Goal: Task Accomplishment & Management: Use online tool/utility

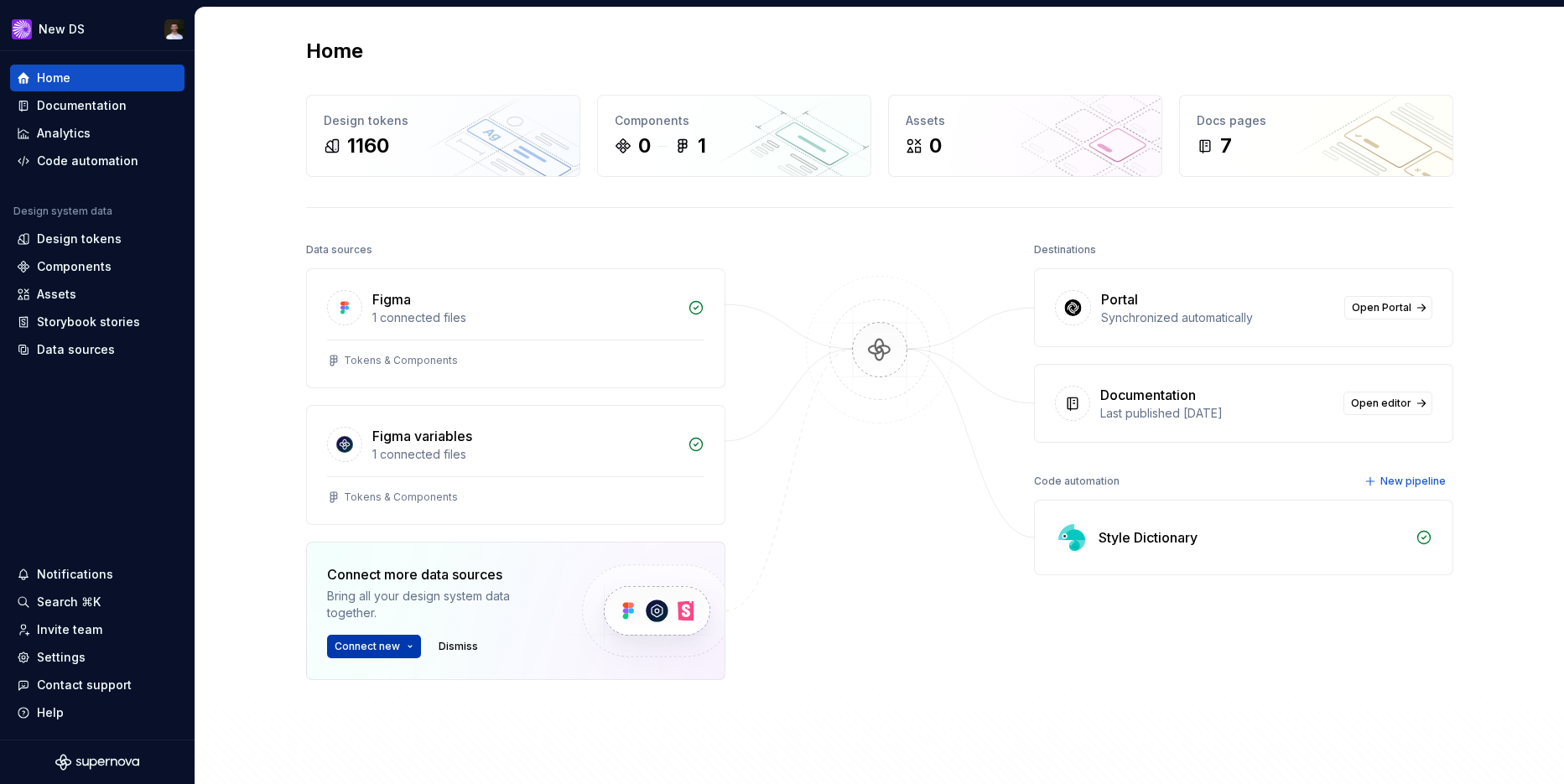
click at [386, 650] on span "Connect new" at bounding box center [367, 646] width 65 height 13
click at [391, 608] on p "Import components and stories." at bounding box center [437, 613] width 160 height 13
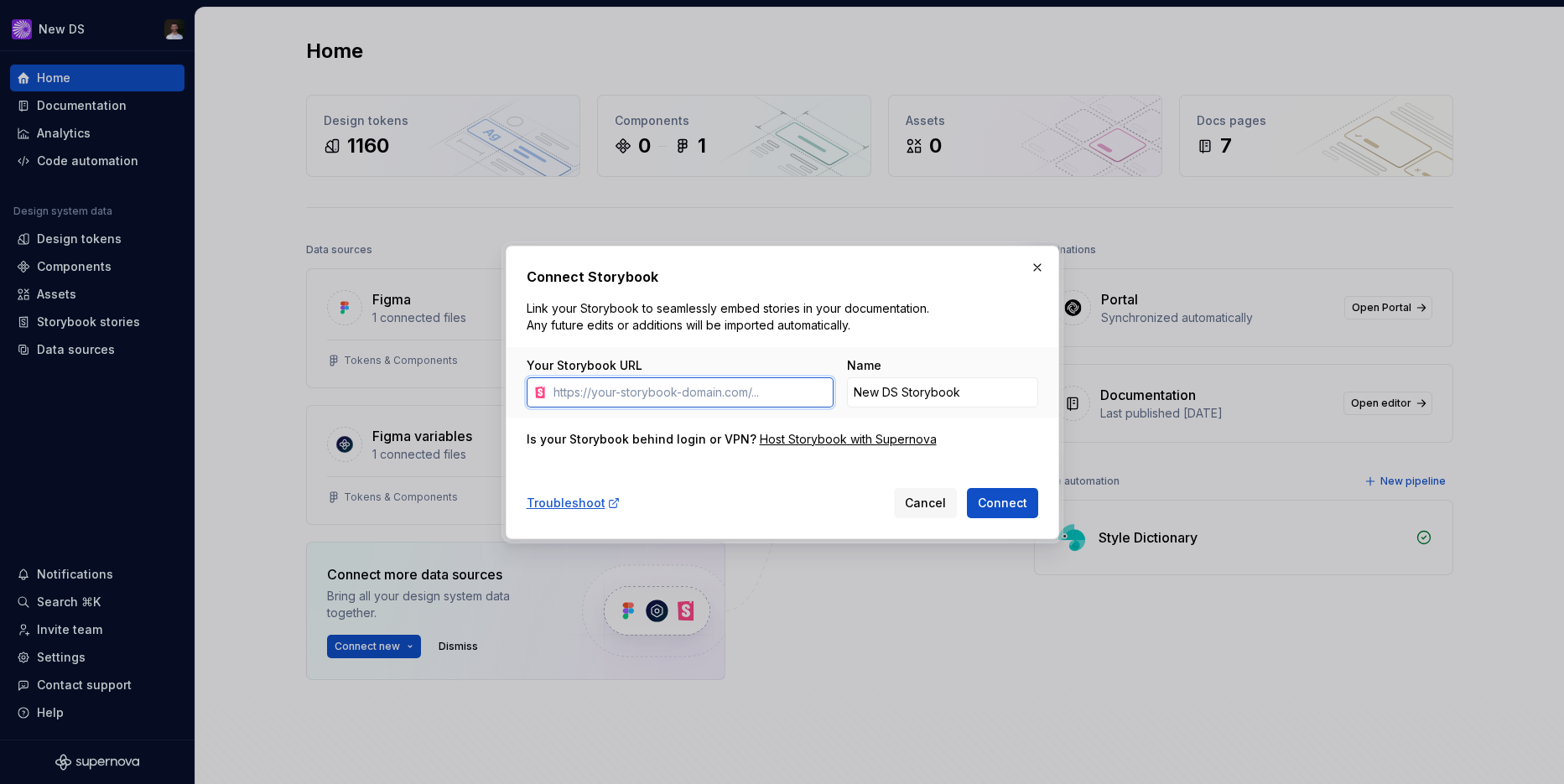
paste input "[URL][DOMAIN_NAME]"
type input "[URL][DOMAIN_NAME]"
click at [997, 501] on span "Connect" at bounding box center [1002, 503] width 49 height 17
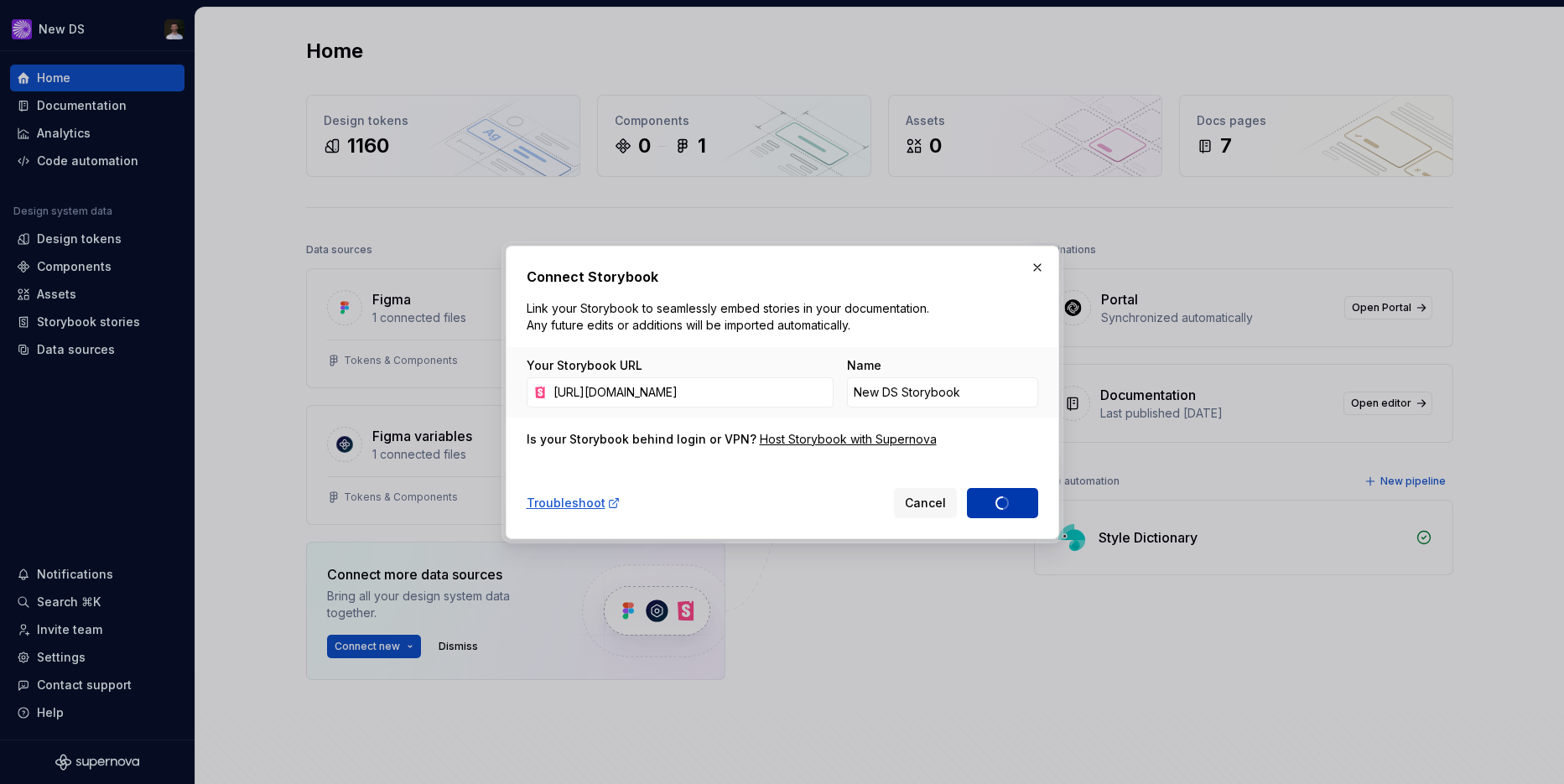
type input "New DS Storybook 1"
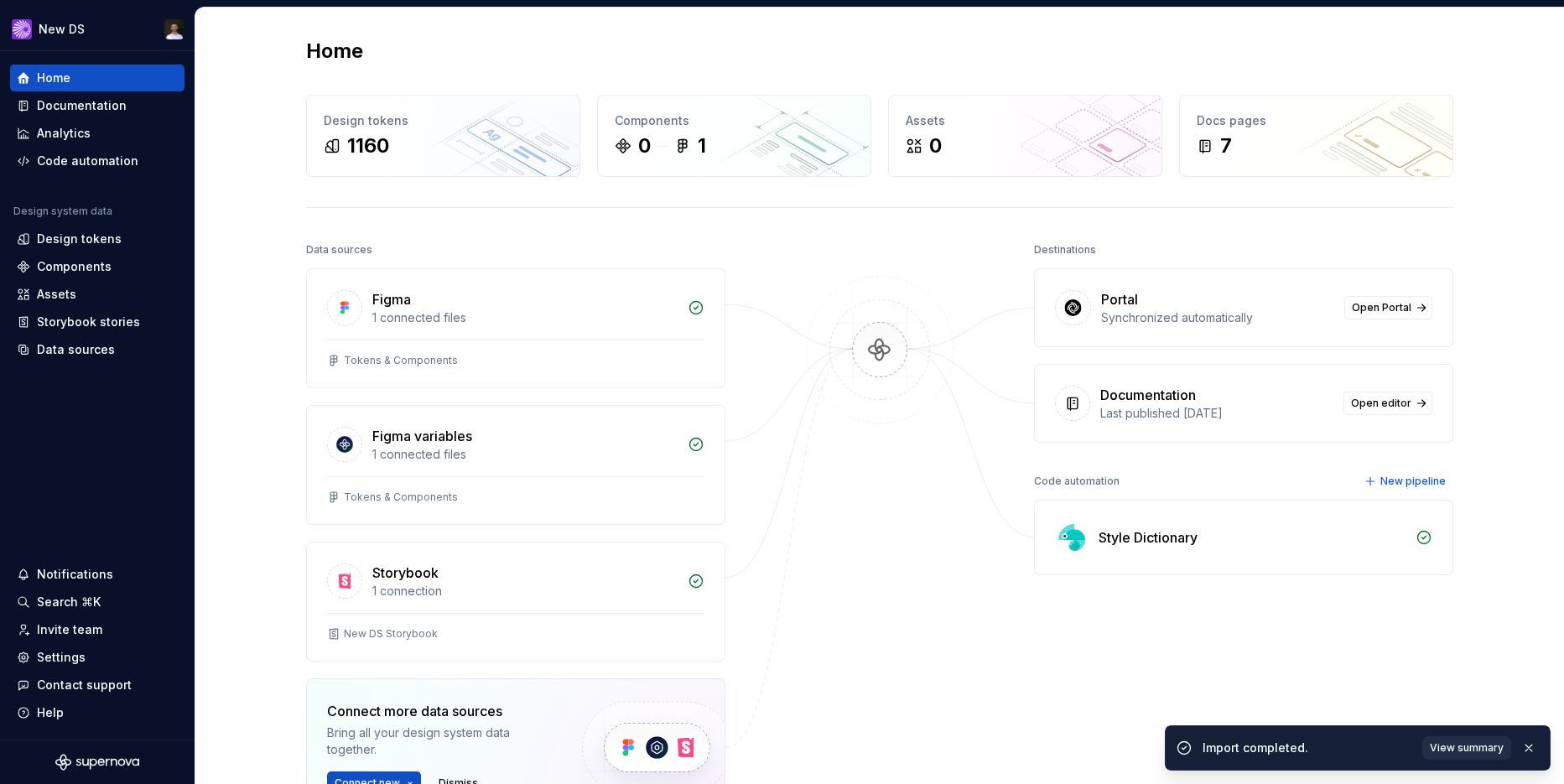
click at [1472, 745] on span "View summary" at bounding box center [1466, 747] width 73 height 13
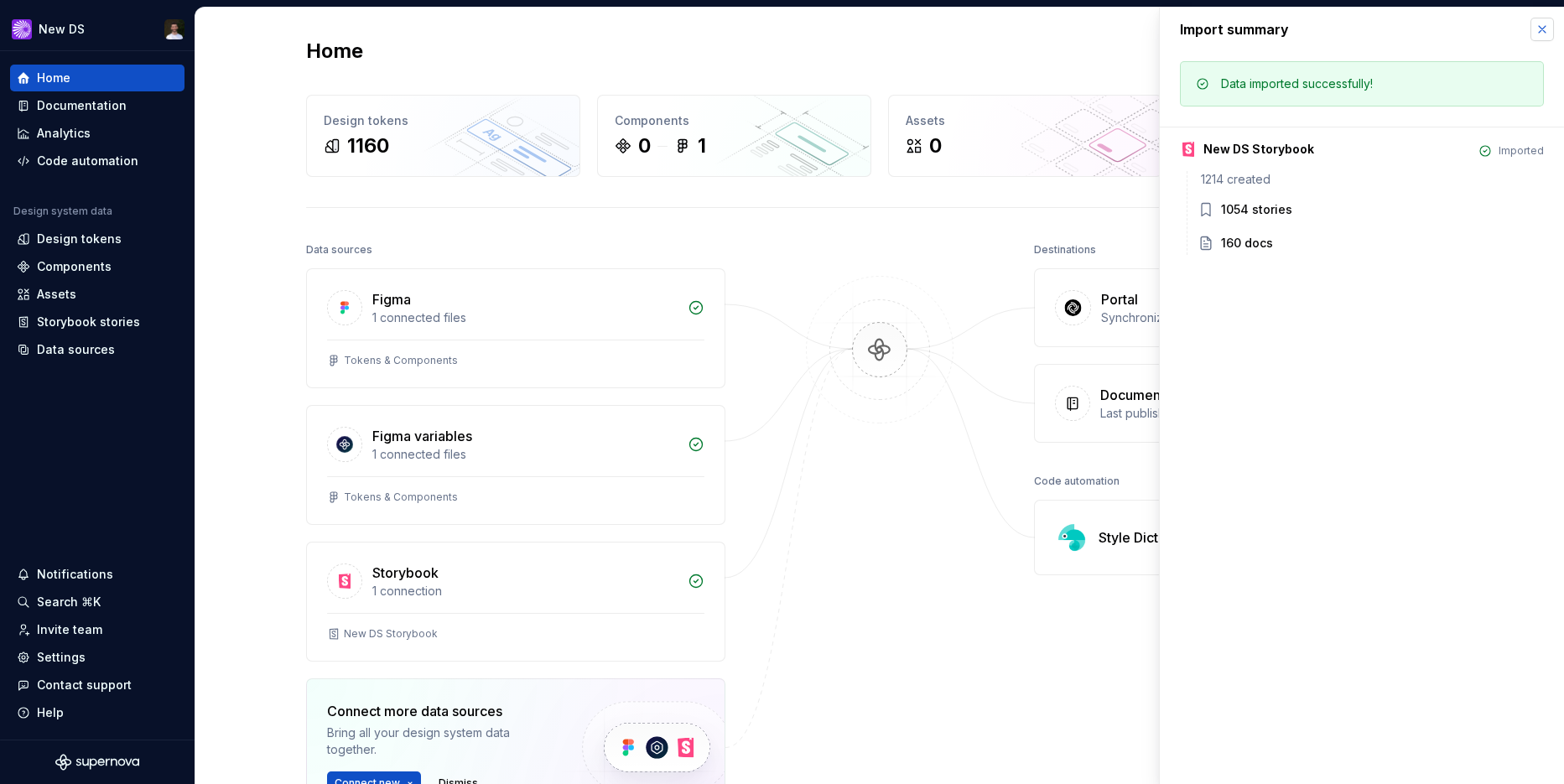
click at [1540, 35] on button "button" at bounding box center [1542, 30] width 23 height 23
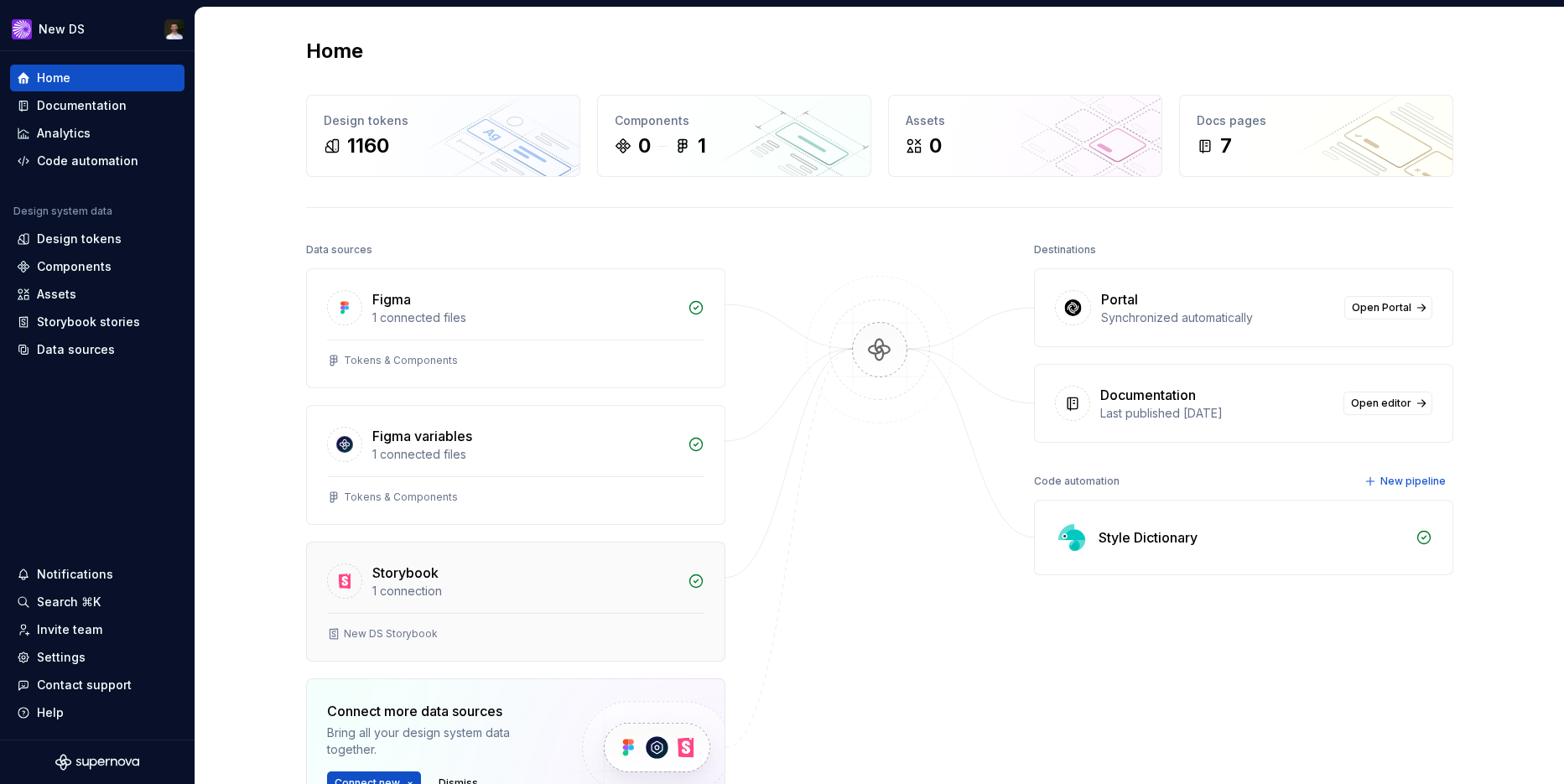
click at [410, 582] on div "1 connection" at bounding box center [524, 590] width 306 height 17
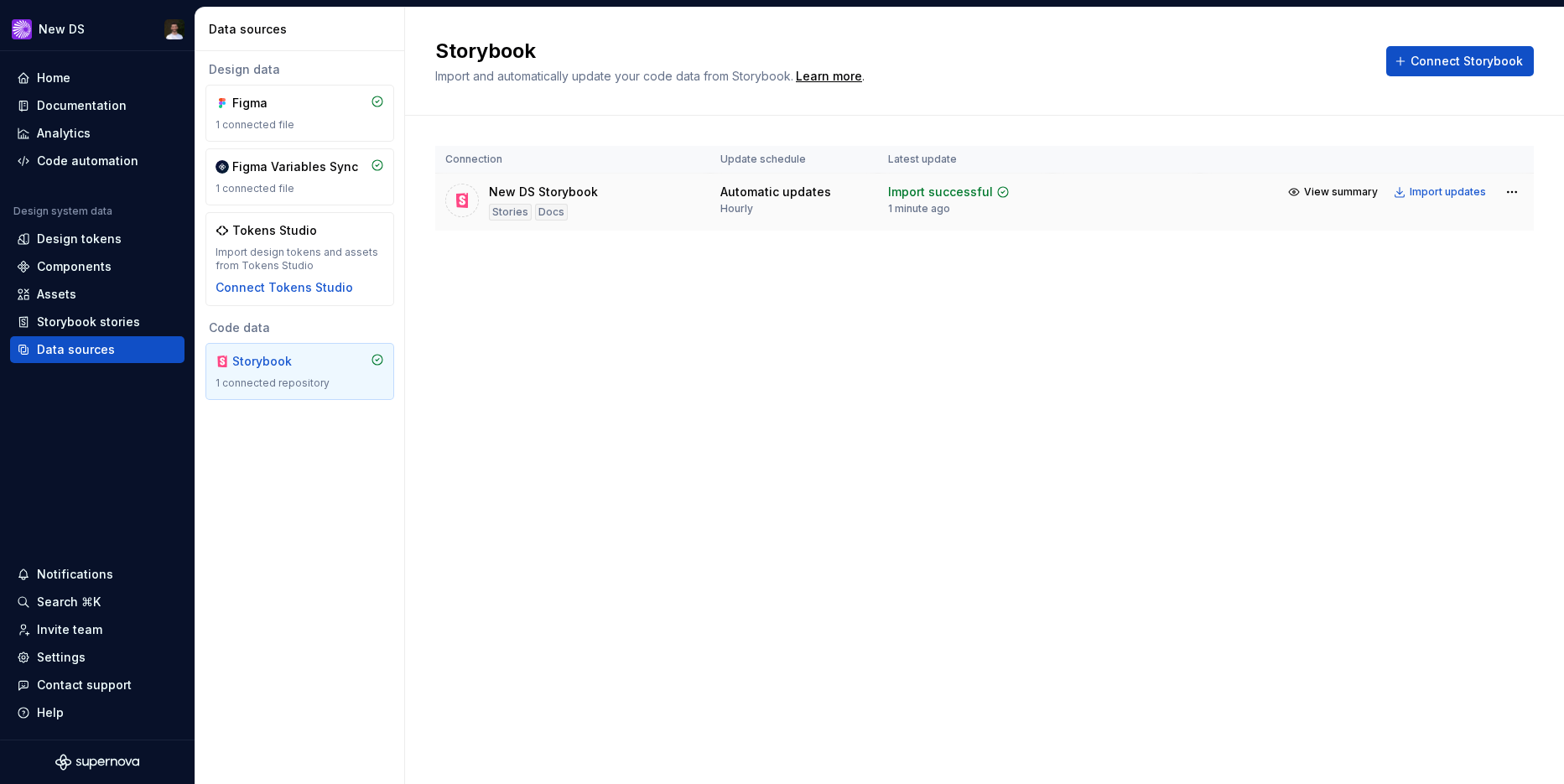
click at [631, 208] on div "New DS Storybook Stories Docs" at bounding box center [573, 202] width 255 height 37
click at [84, 254] on div "Components" at bounding box center [97, 267] width 175 height 27
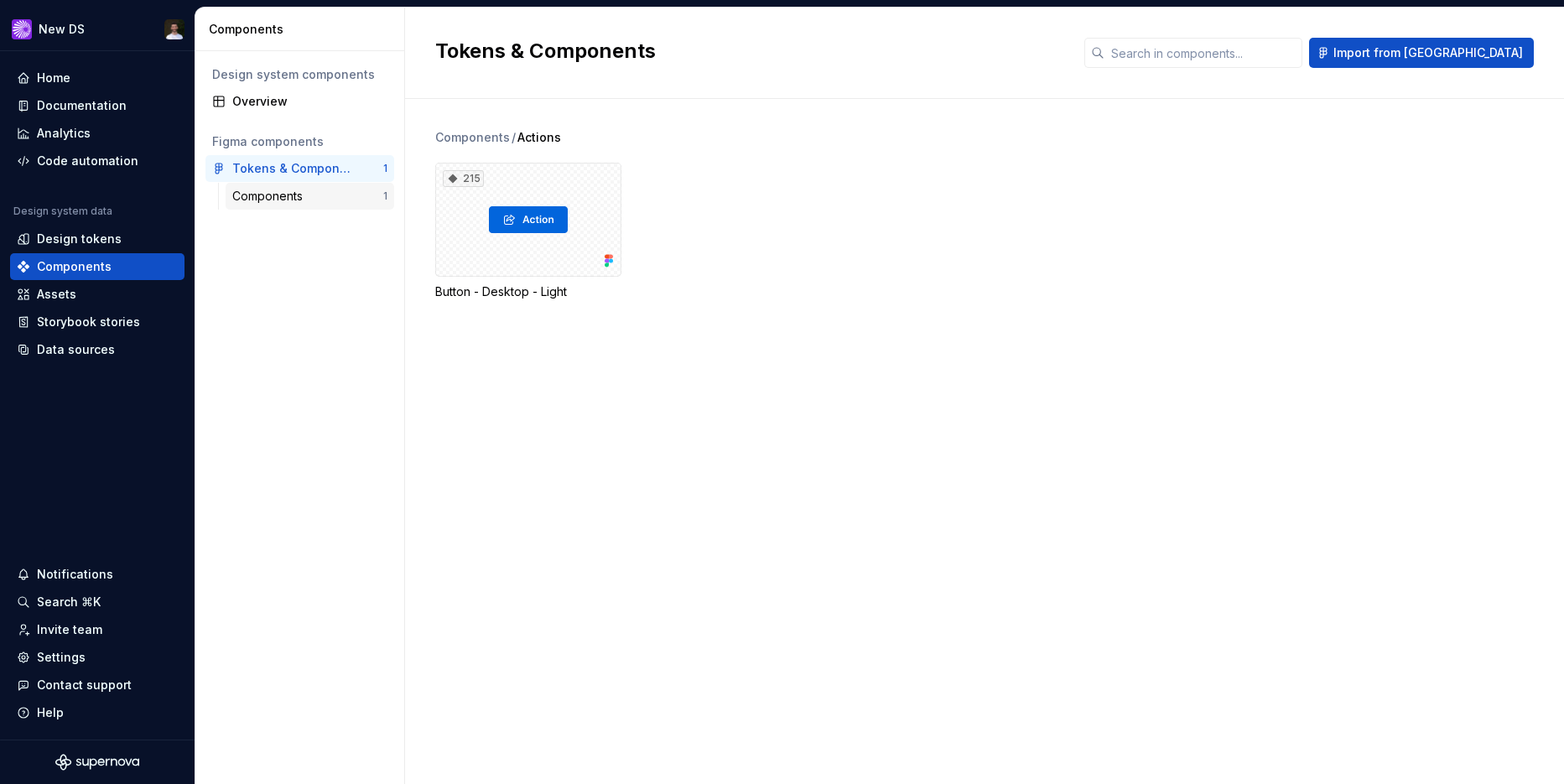
click at [278, 194] on div "Components" at bounding box center [271, 196] width 77 height 17
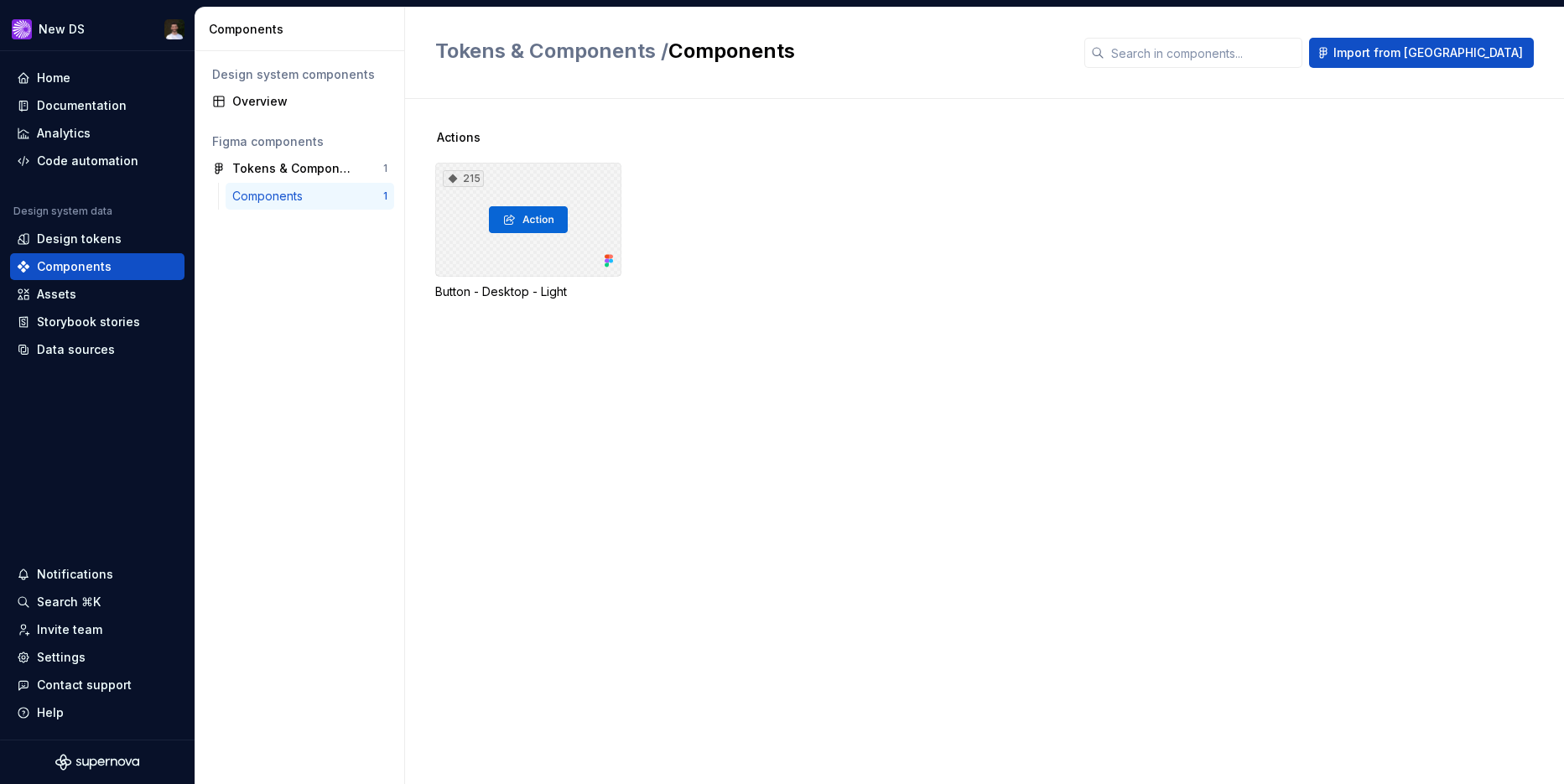
click at [506, 225] on div "215" at bounding box center [529, 219] width 186 height 114
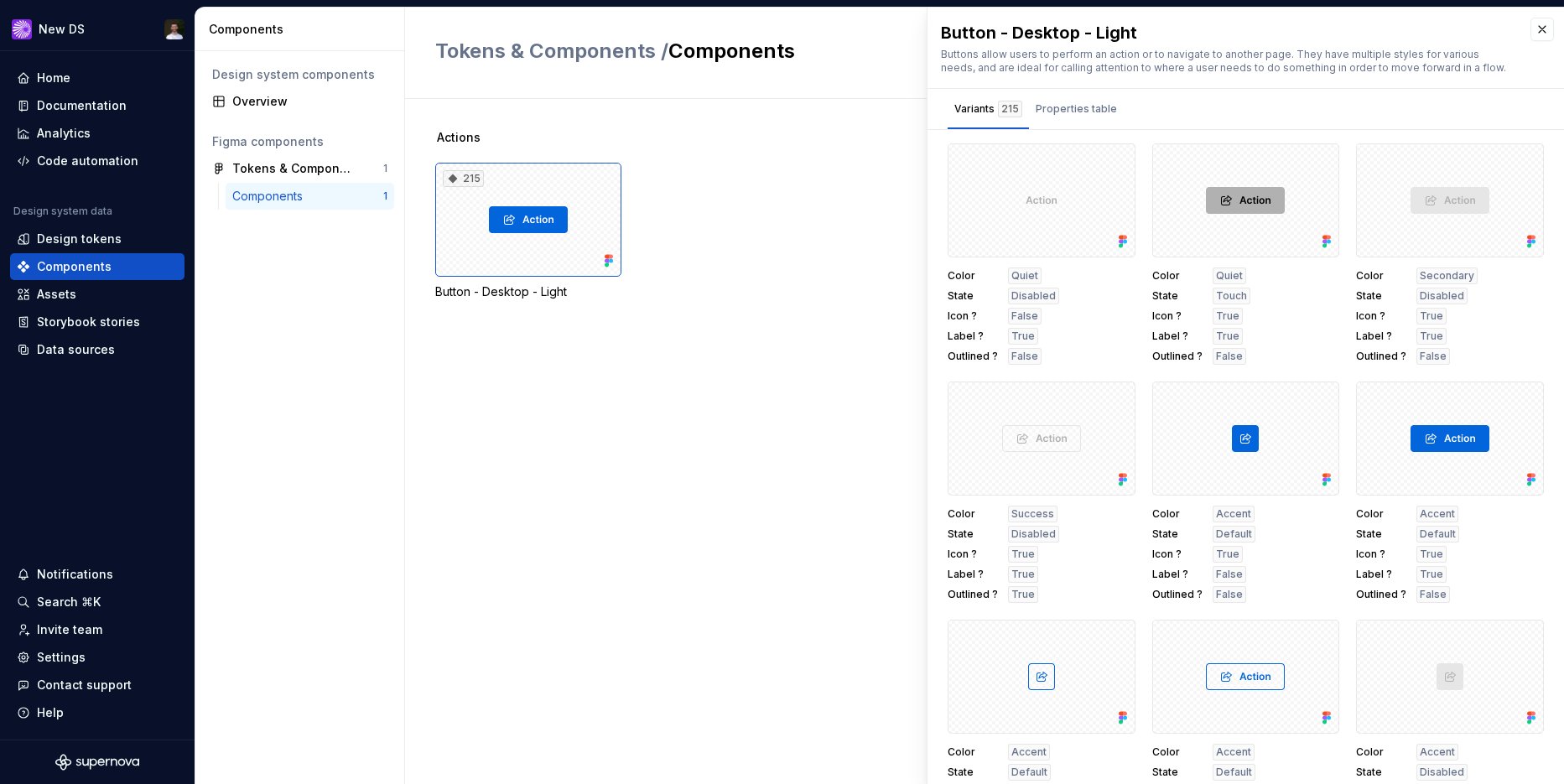
click at [395, 110] on div "Design system components Overview Figma components Tokens & Components 1 Compon…" at bounding box center [299, 418] width 209 height 733
click at [1534, 30] on button "button" at bounding box center [1542, 30] width 23 height 23
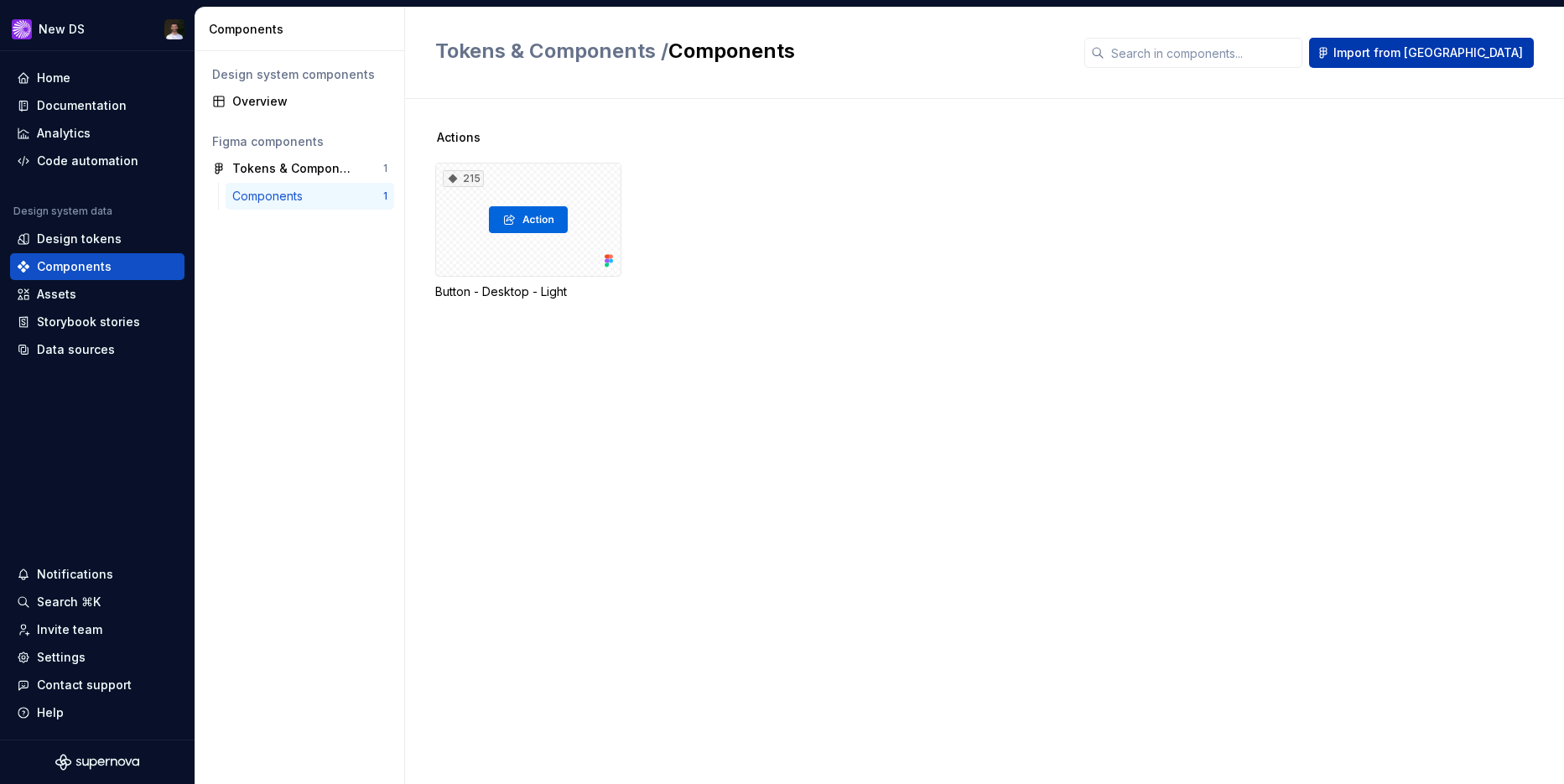
click at [1466, 63] on button "Import from [GEOGRAPHIC_DATA]" at bounding box center [1421, 53] width 225 height 30
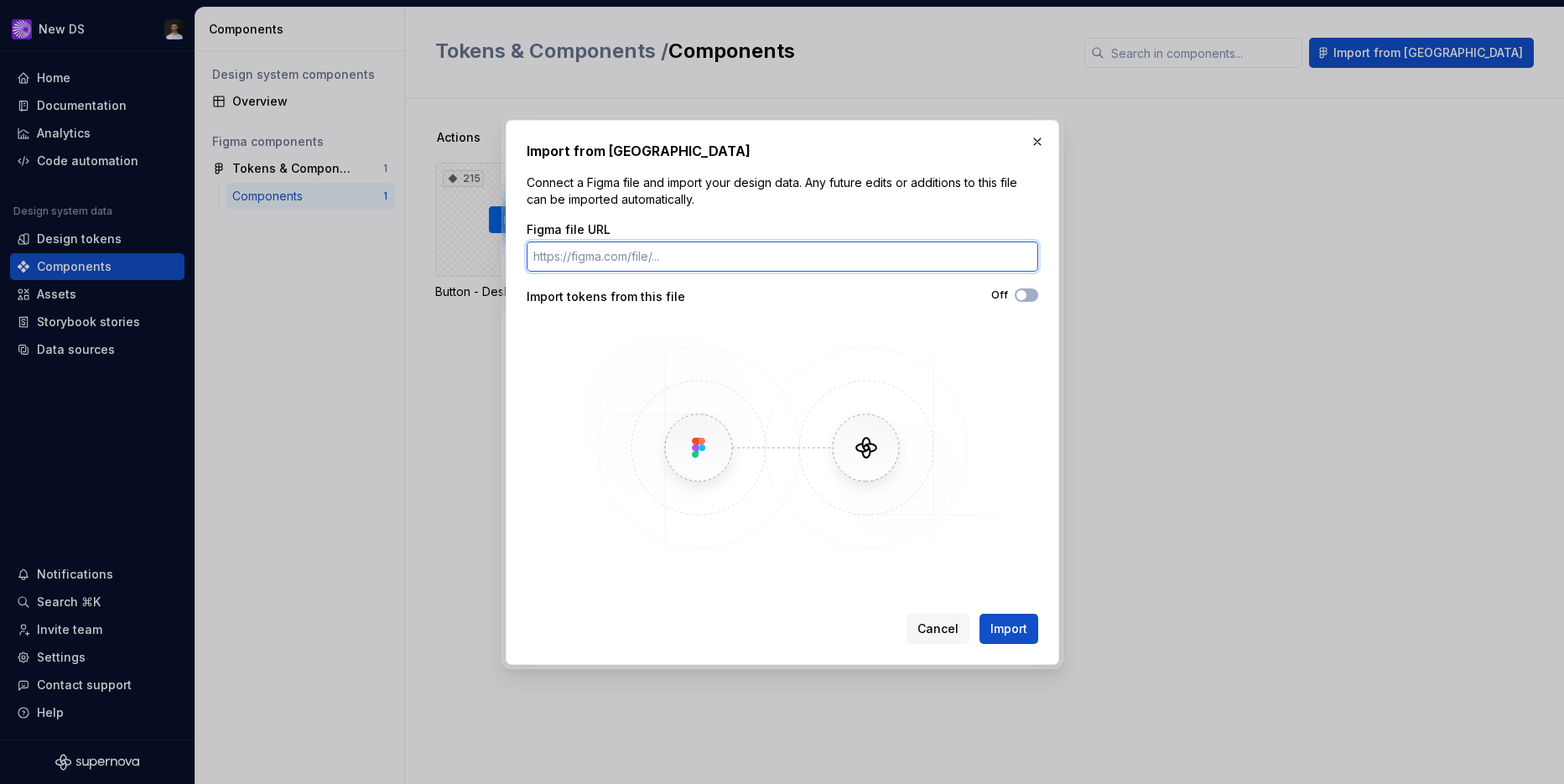
paste input "https://www.figma.com/design/mppblfD0qFm0B6hvWwA0ZA/Tokens---Components?m=auto&…"
type input "https://www.figma.com/design/mppblfD0qFm0B6hvWwA0ZA/Tokens---Components?m=auto&…"
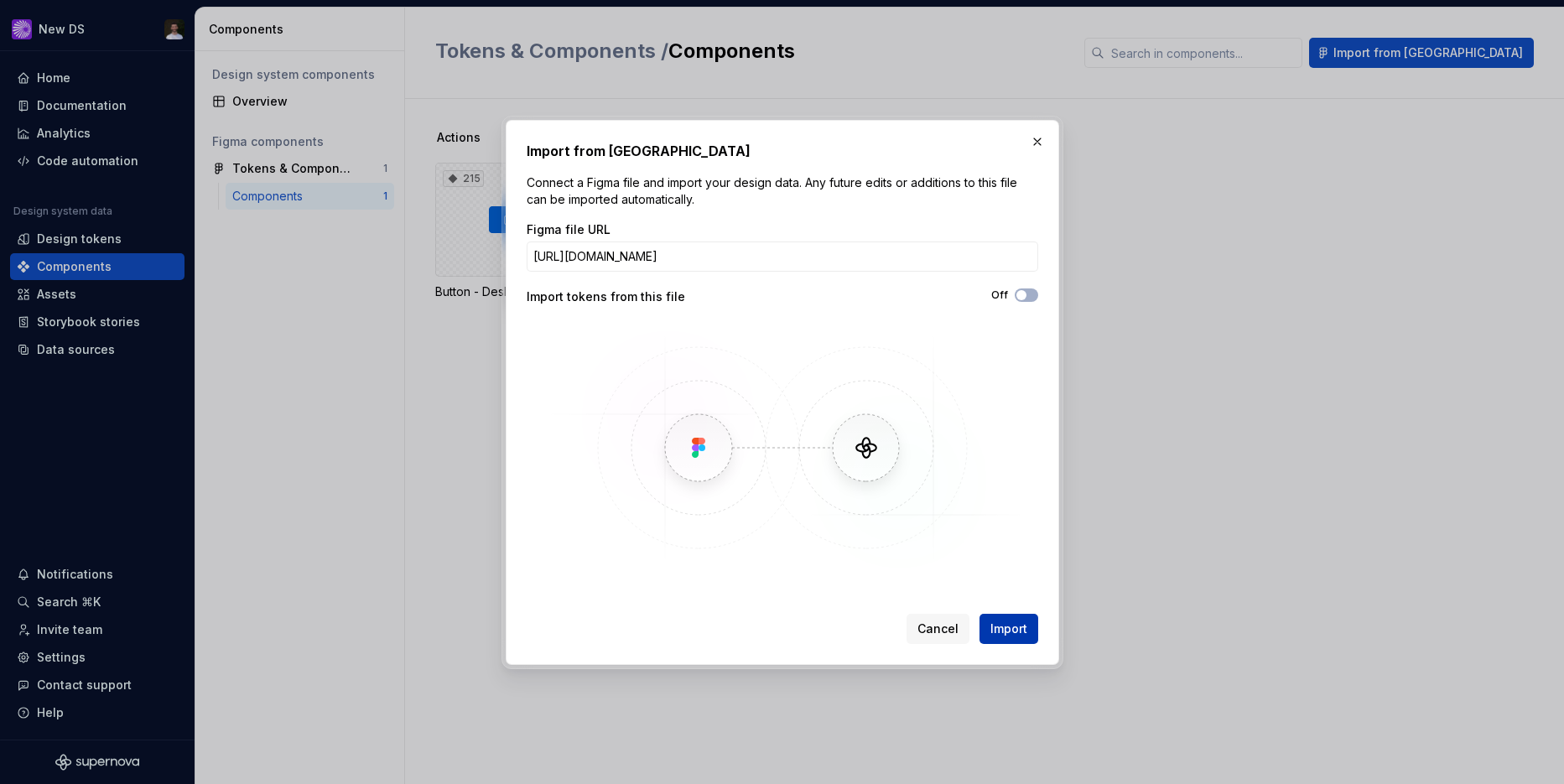
scroll to position [0, 0]
click at [1017, 623] on span "Import" at bounding box center [1008, 628] width 37 height 17
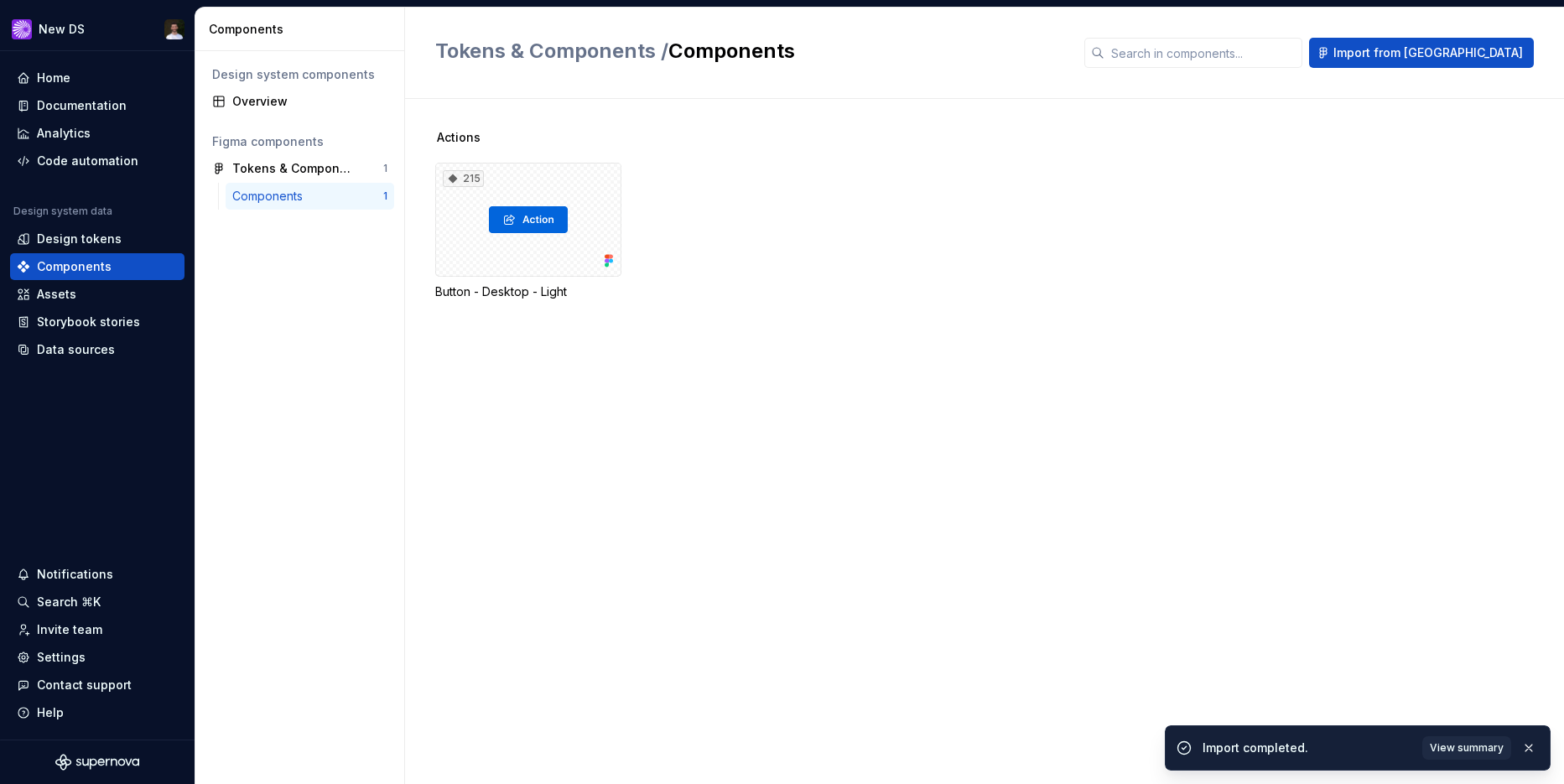
click at [1040, 566] on div "Actions 215 Button - Desktop - Light" at bounding box center [999, 441] width 1128 height 685
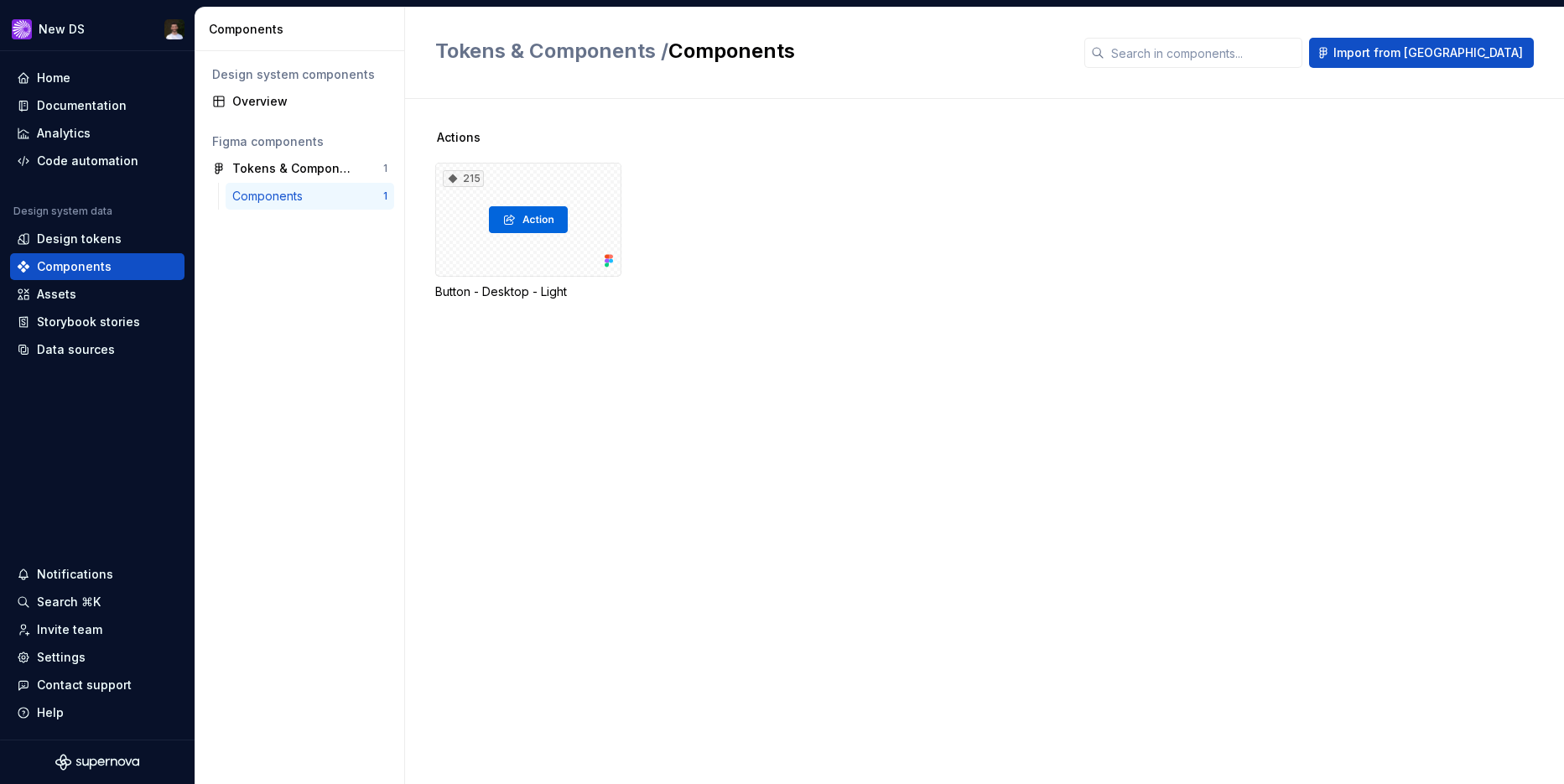
click at [471, 433] on div "Actions 215 Button - Desktop - Light" at bounding box center [999, 441] width 1128 height 685
click at [539, 220] on div "215" at bounding box center [529, 219] width 186 height 114
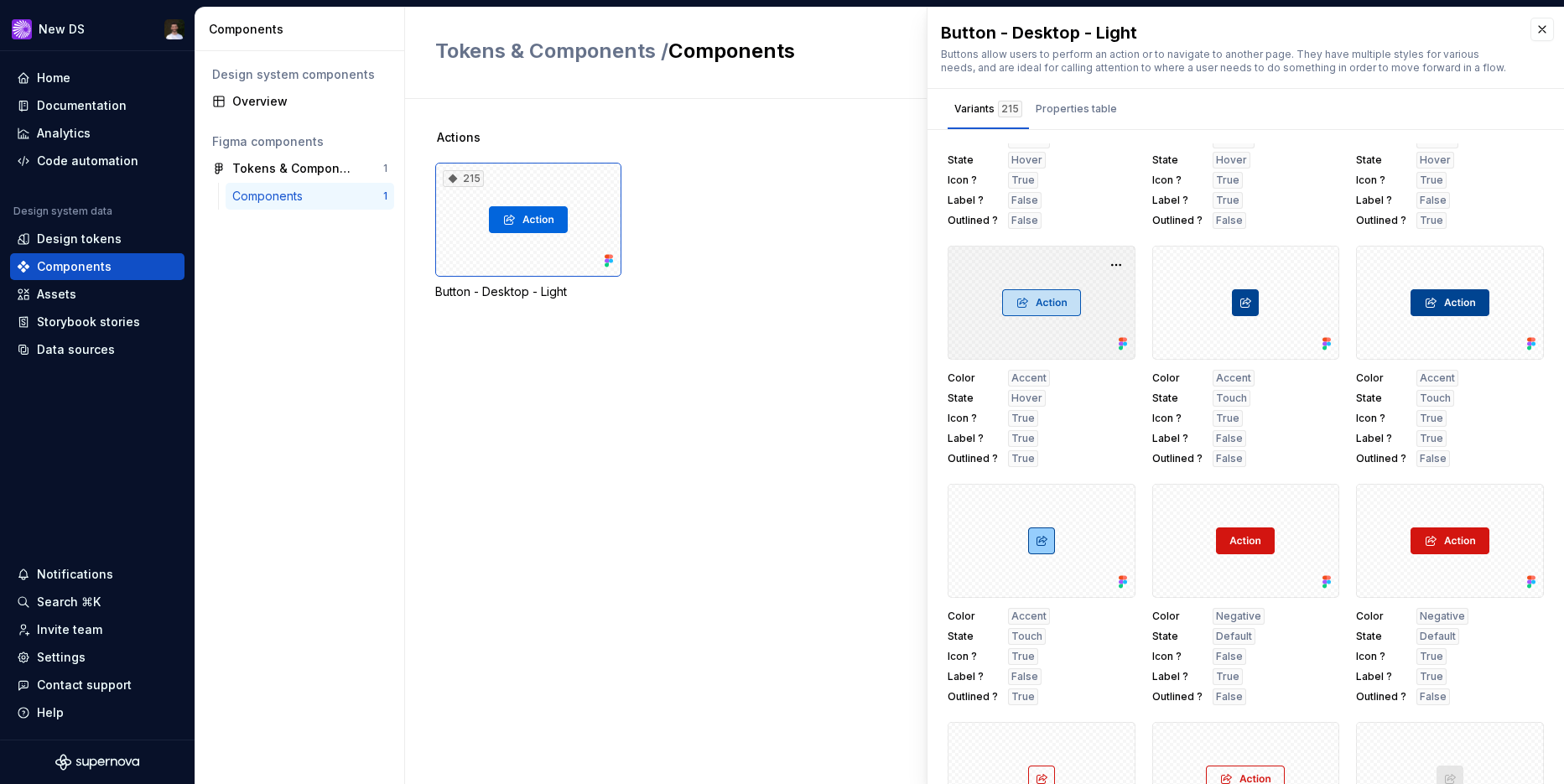
scroll to position [1096, 0]
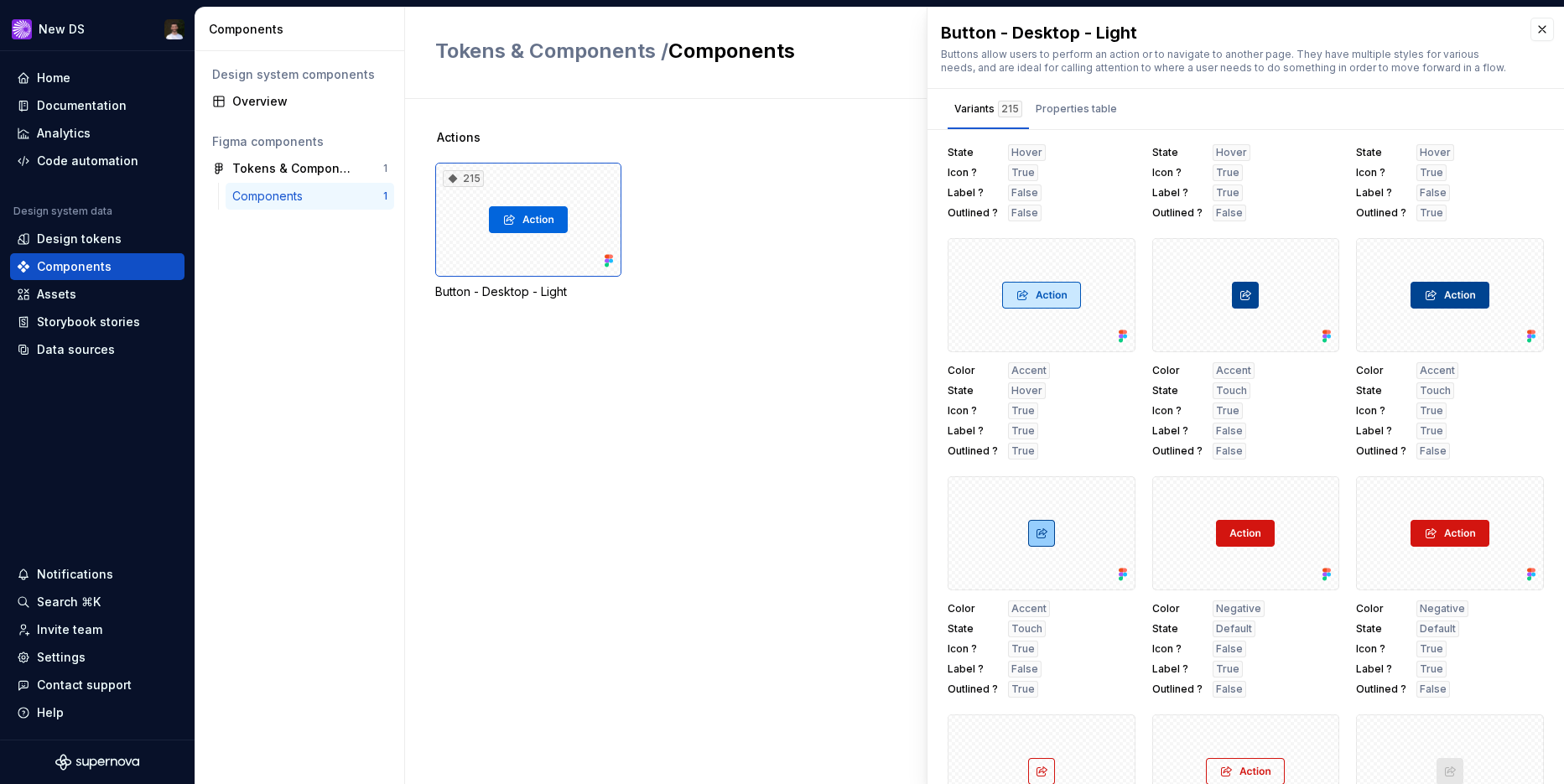
click at [770, 230] on div "215 Button - Desktop - Light" at bounding box center [999, 230] width 1128 height 137
click at [333, 110] on div "Overview" at bounding box center [299, 101] width 188 height 27
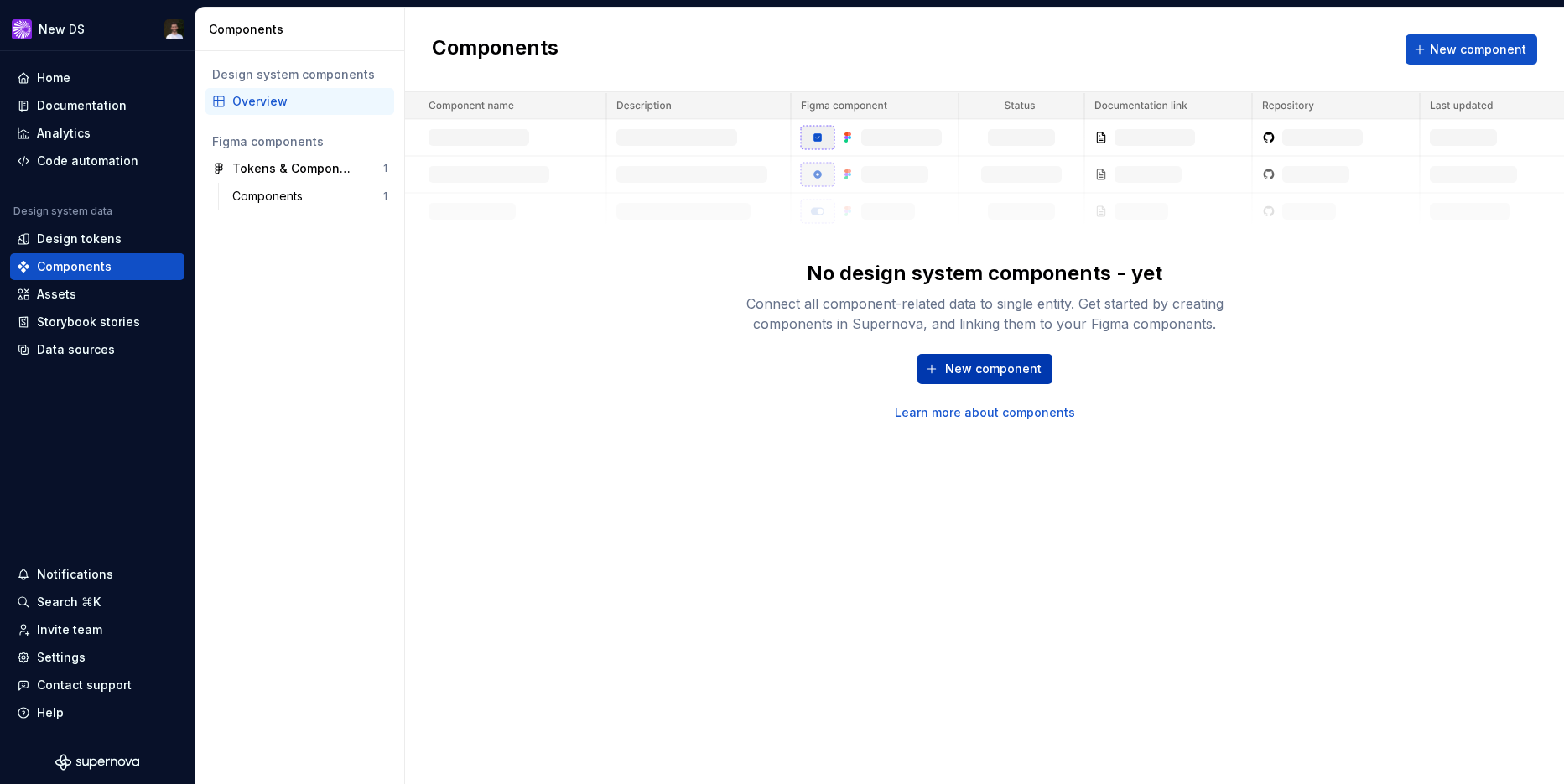
click at [979, 370] on span "New component" at bounding box center [993, 368] width 97 height 17
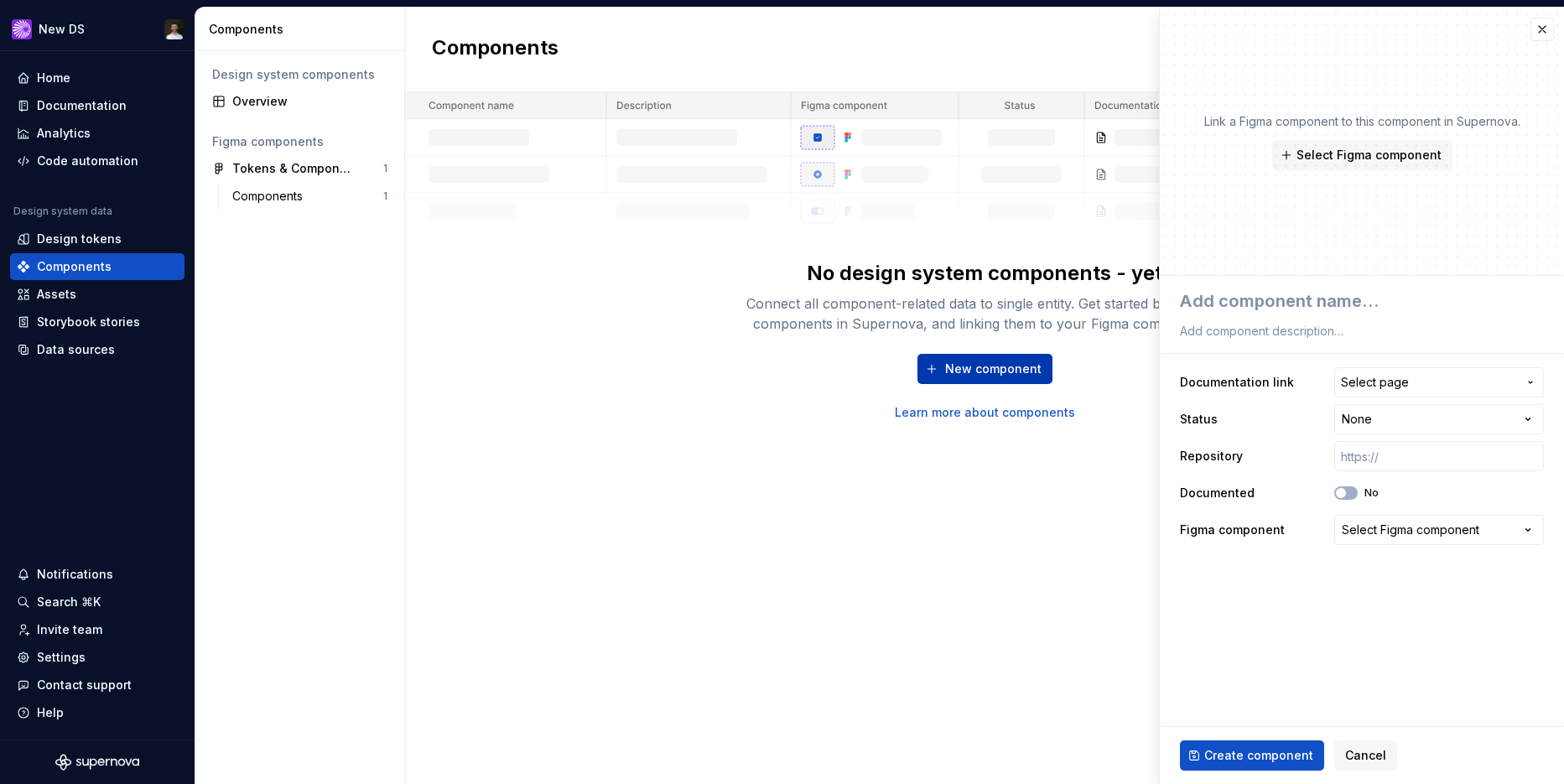
type textarea "*"
click at [1368, 760] on span "Cancel" at bounding box center [1365, 754] width 41 height 17
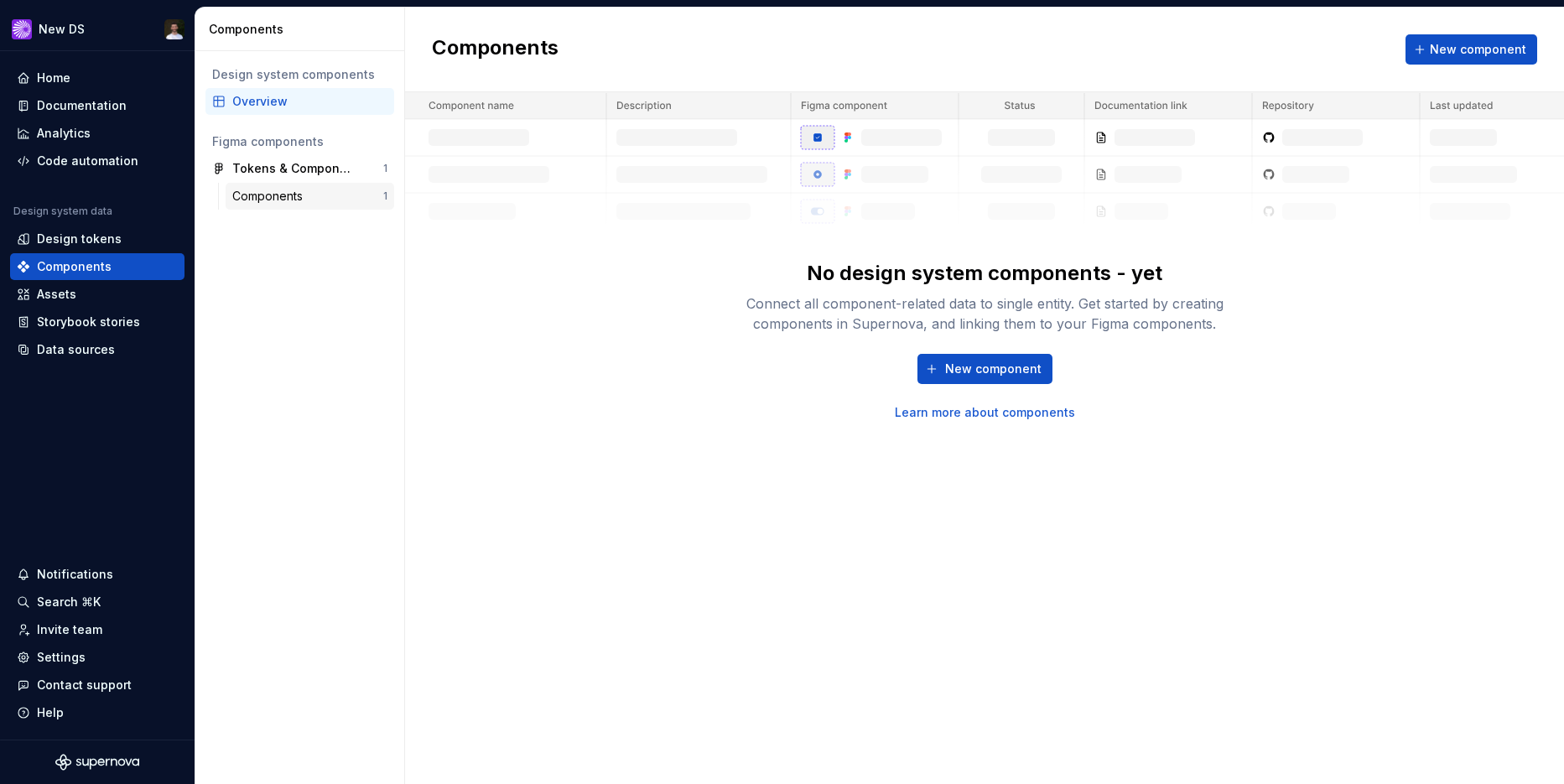
click at [316, 200] on div "Components" at bounding box center [307, 196] width 151 height 17
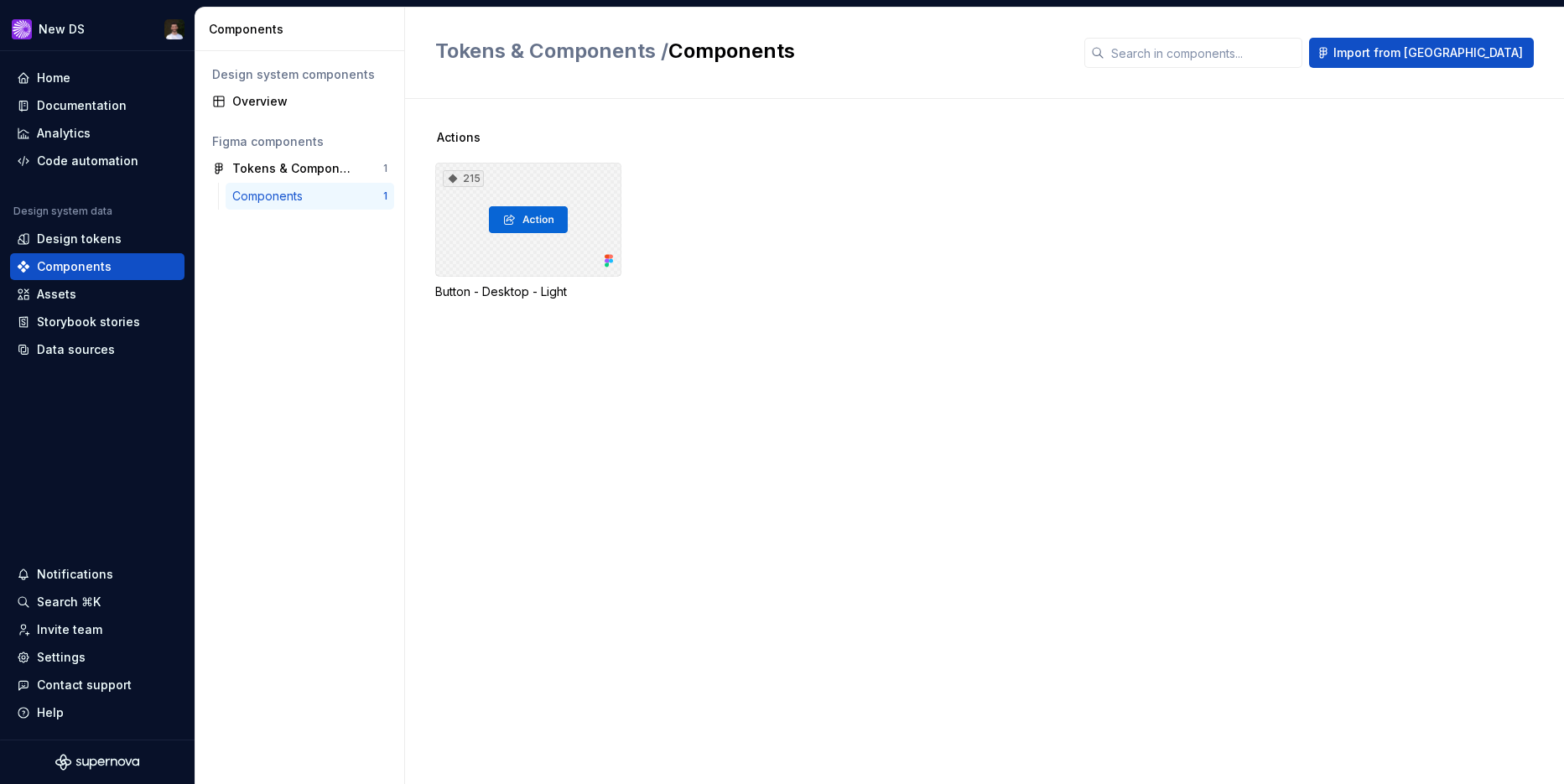
click at [500, 182] on div "215" at bounding box center [529, 219] width 186 height 114
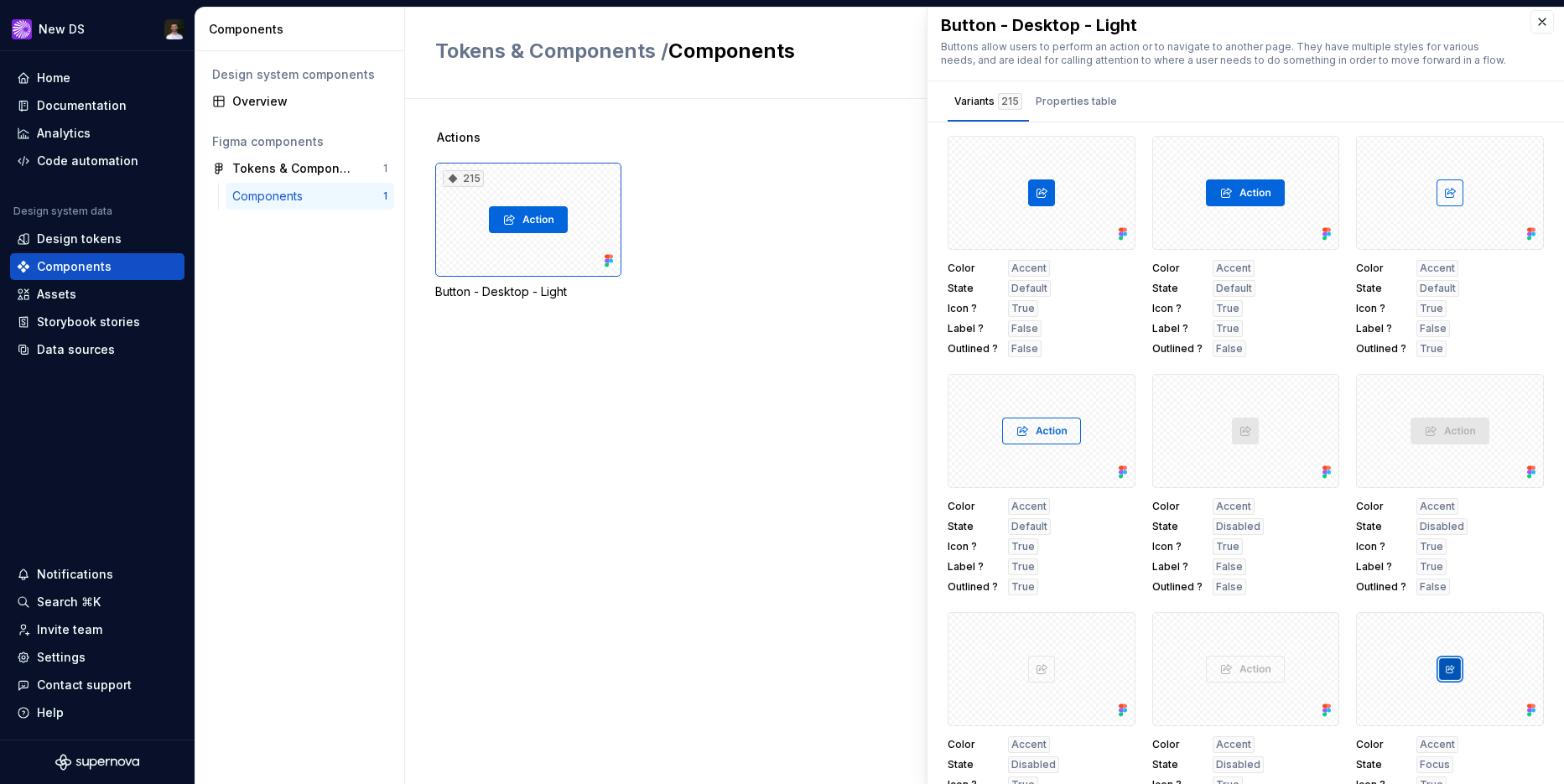
click at [829, 336] on div "Actions 215 Button - Desktop - Light" at bounding box center [999, 235] width 1128 height 211
click at [115, 343] on div "Data sources" at bounding box center [98, 349] width 161 height 17
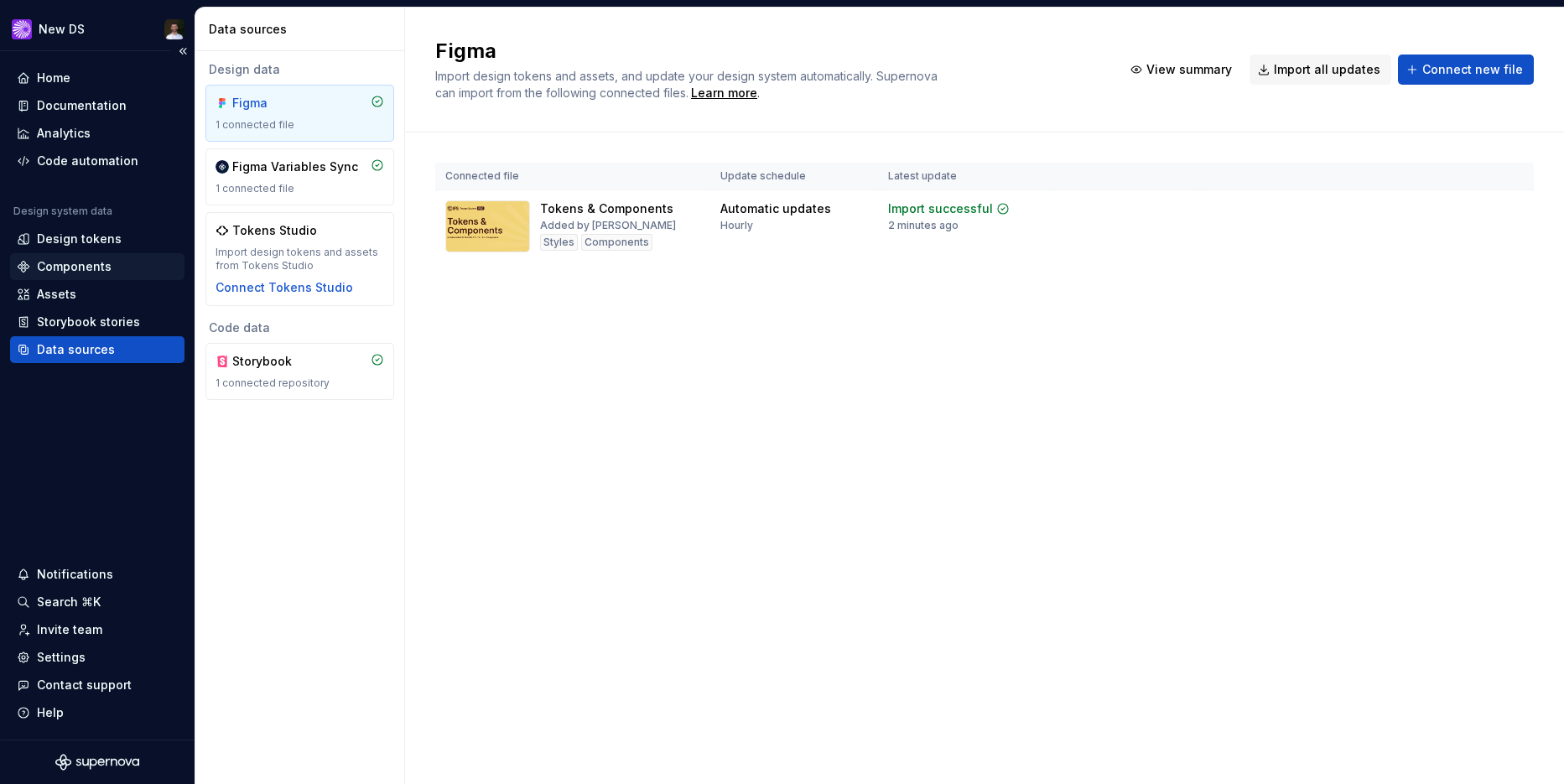
click at [87, 265] on div "Components" at bounding box center [73, 266] width 74 height 17
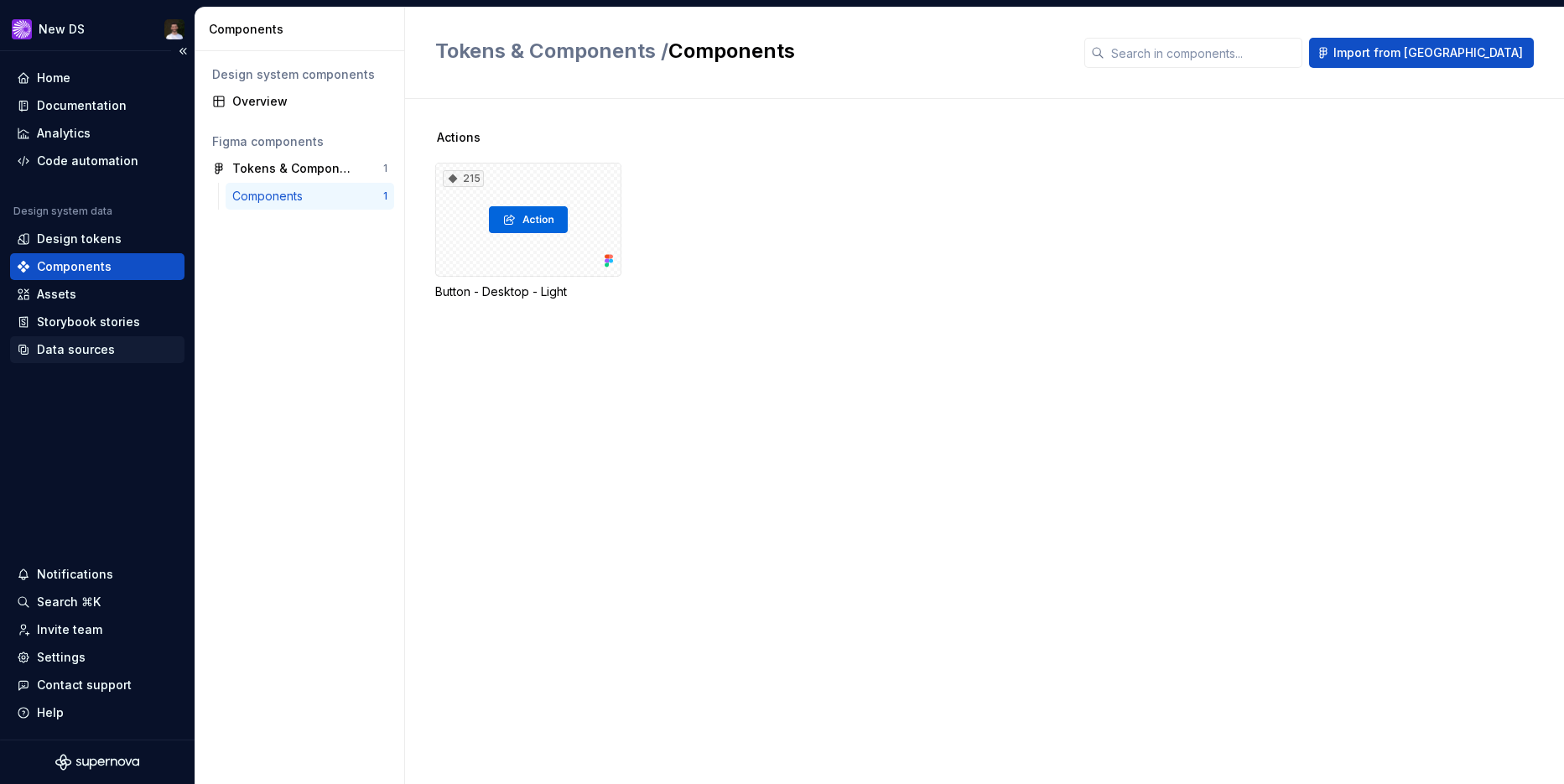
click at [78, 353] on div "Data sources" at bounding box center [75, 349] width 78 height 17
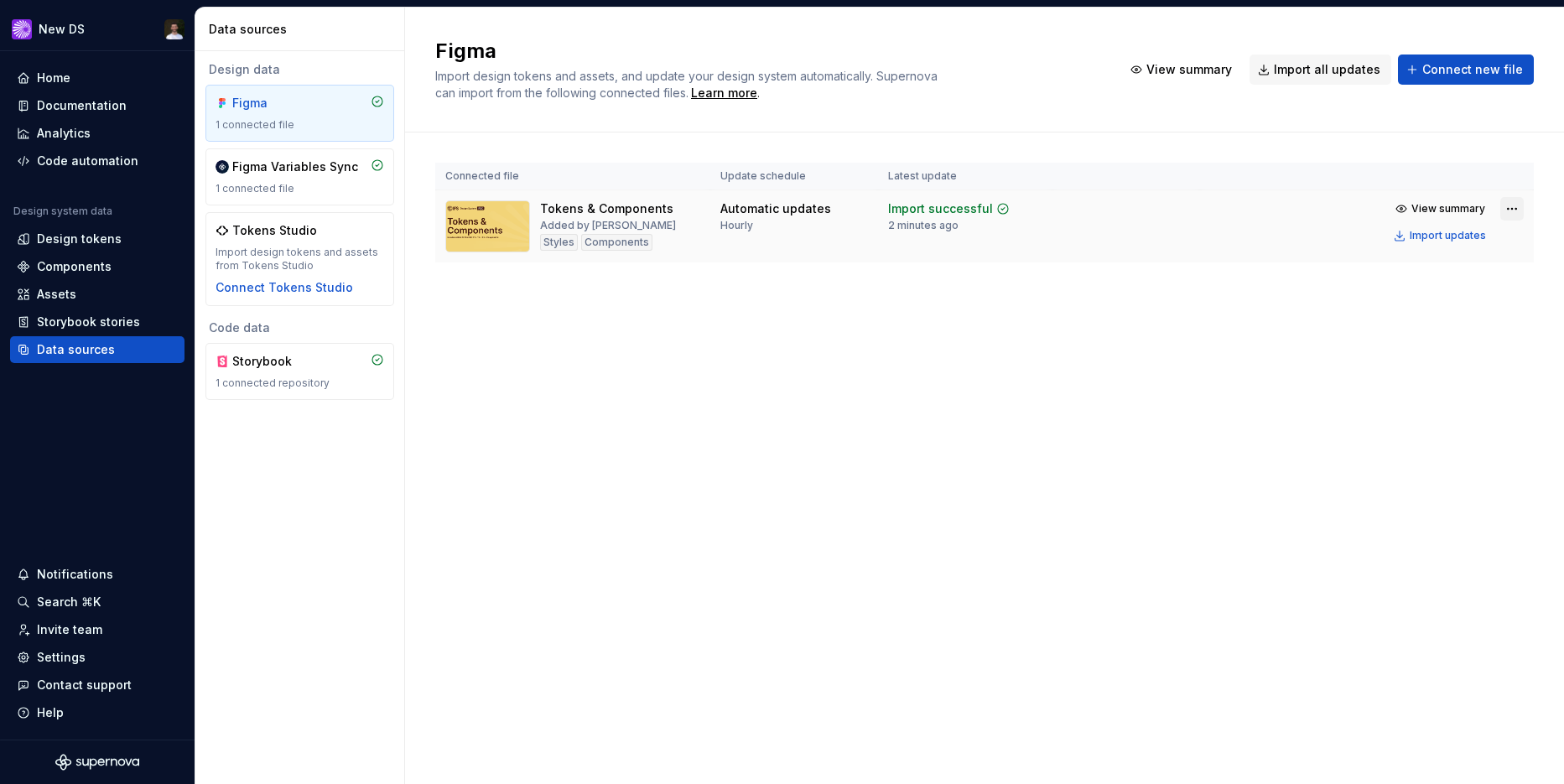
click at [1517, 210] on html "New DS Home Documentation Analytics Code automation Design system data Design t…" at bounding box center [782, 392] width 1564 height 784
click at [1176, 319] on html "New DS Home Documentation Analytics Code automation Design system data Design t…" at bounding box center [782, 392] width 1564 height 784
click at [75, 235] on div "Design tokens" at bounding box center [79, 238] width 84 height 17
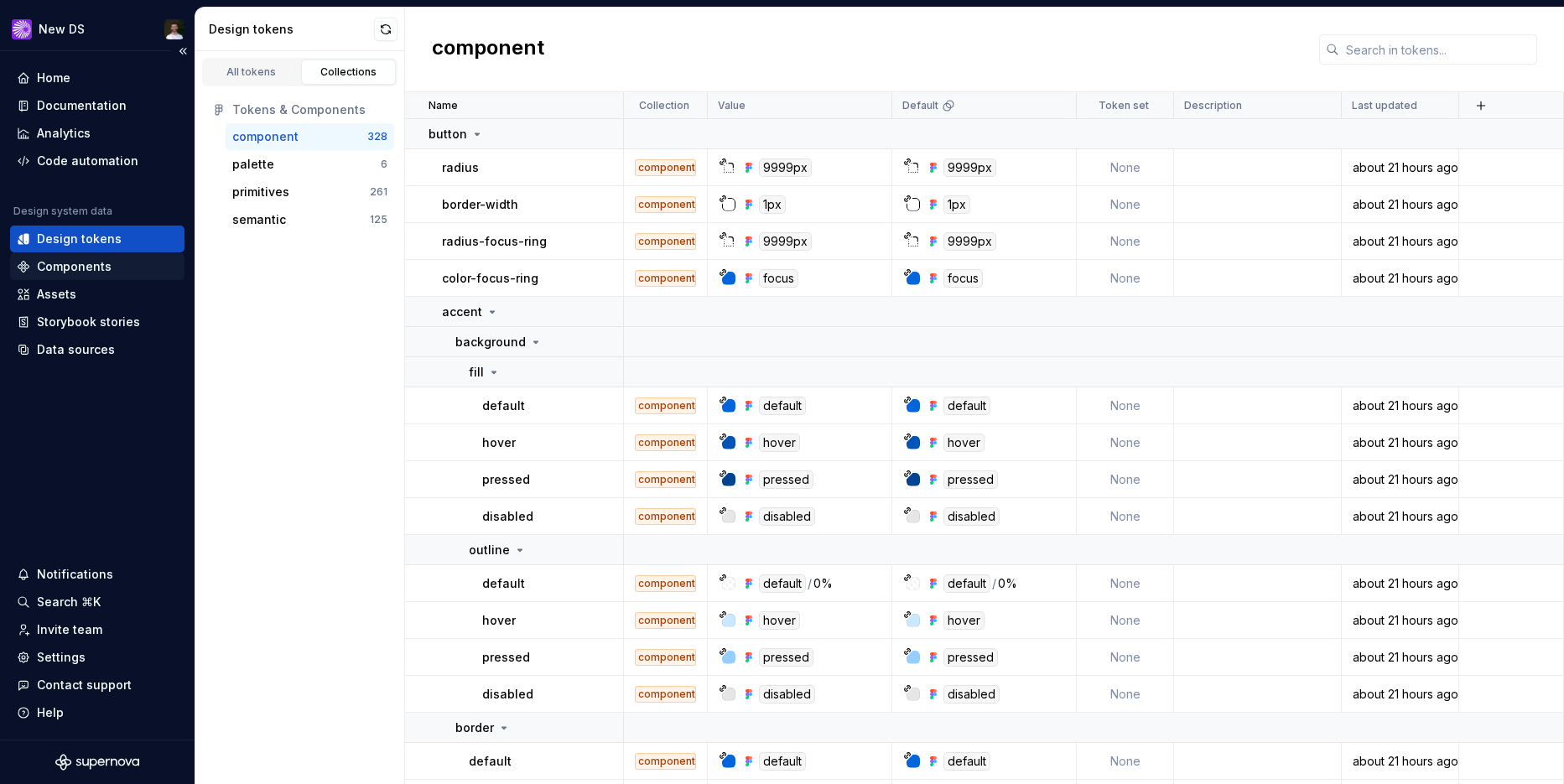
click at [136, 273] on div "Components" at bounding box center [98, 266] width 161 height 17
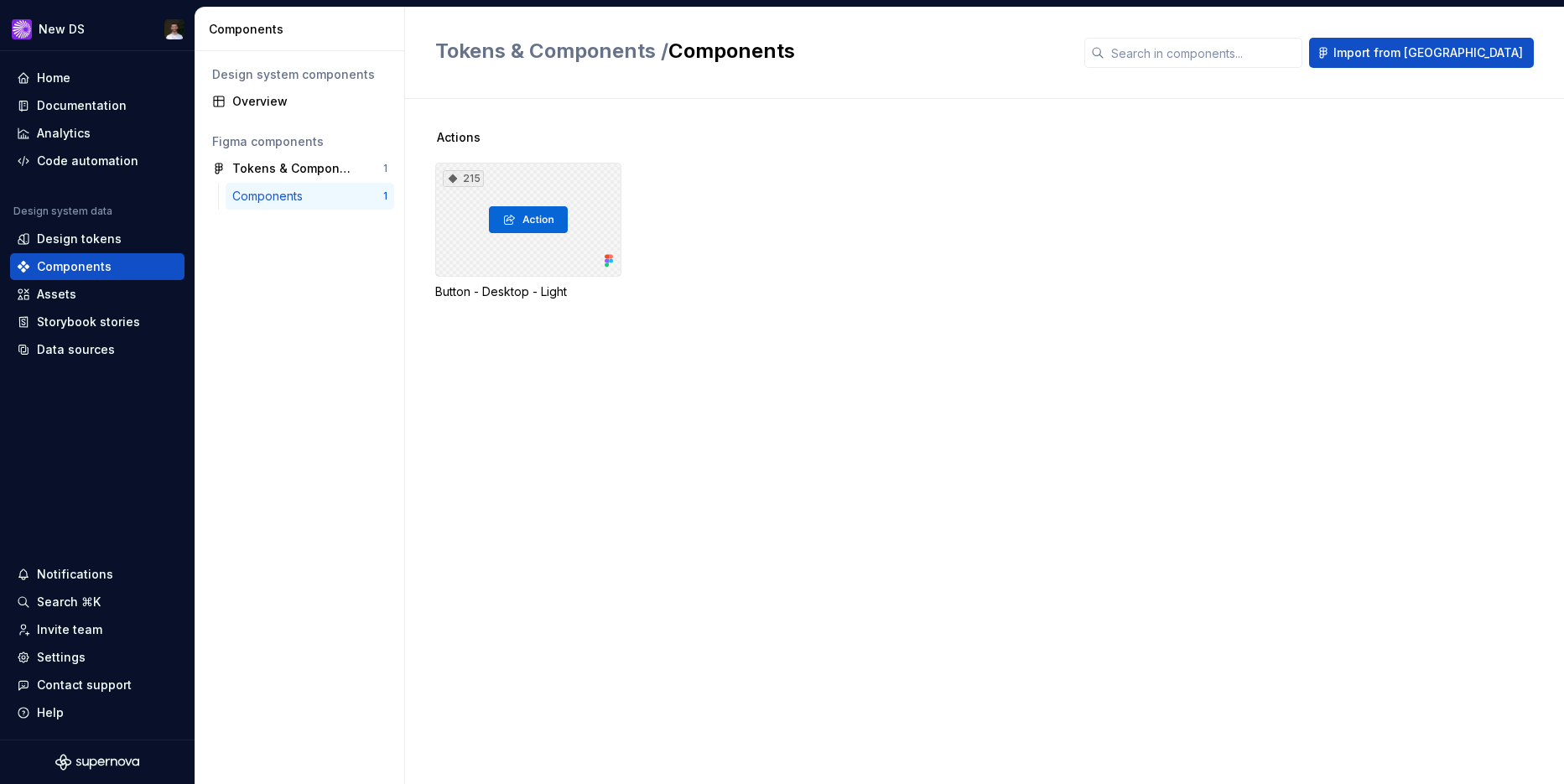
click at [509, 263] on div "215" at bounding box center [529, 219] width 186 height 114
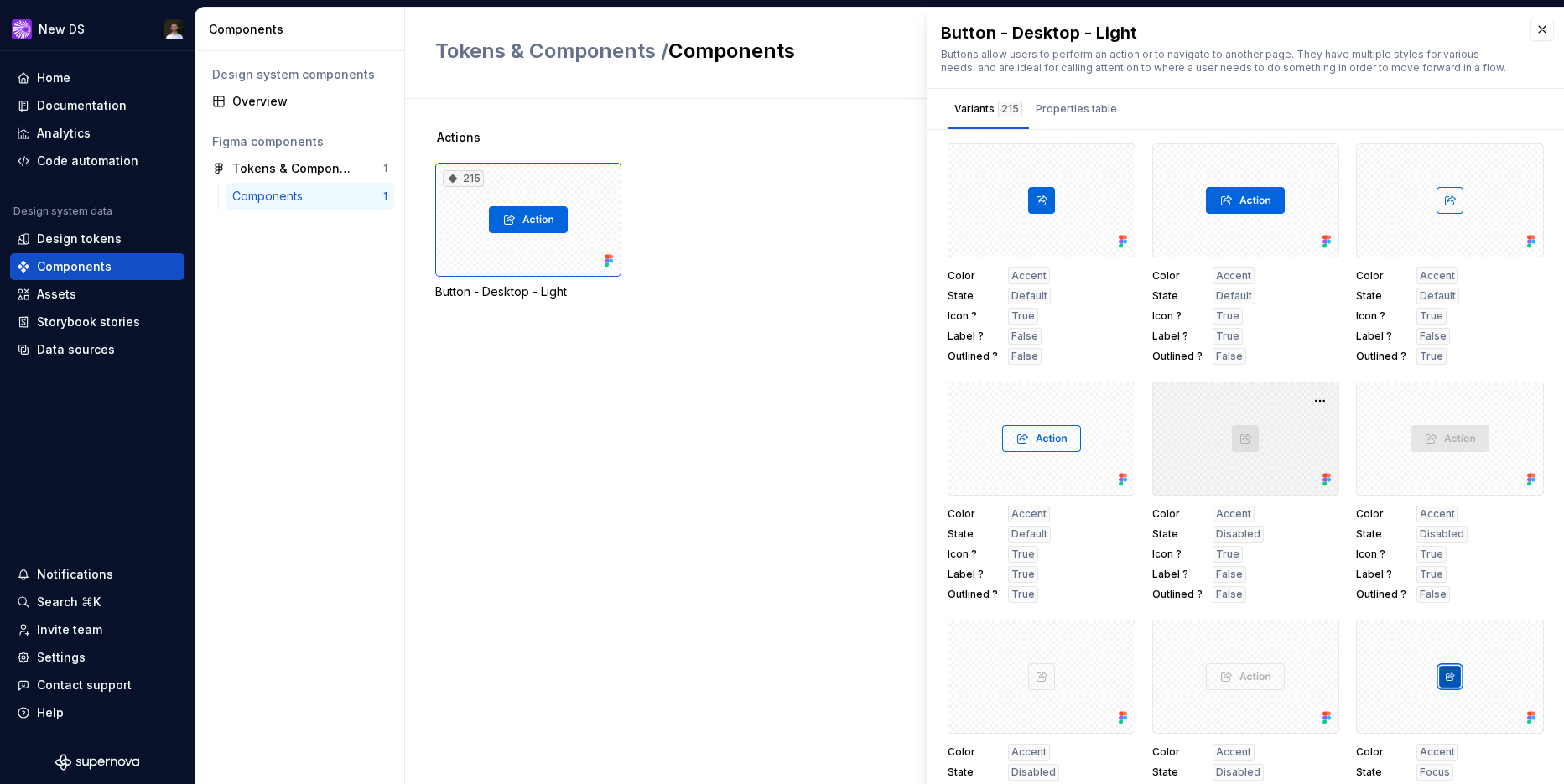
click at [1325, 416] on div at bounding box center [1246, 438] width 188 height 114
click at [1325, 400] on button "button" at bounding box center [1319, 401] width 23 height 23
click at [806, 489] on div "Actions 215 Button - Desktop - Light" at bounding box center [999, 441] width 1128 height 685
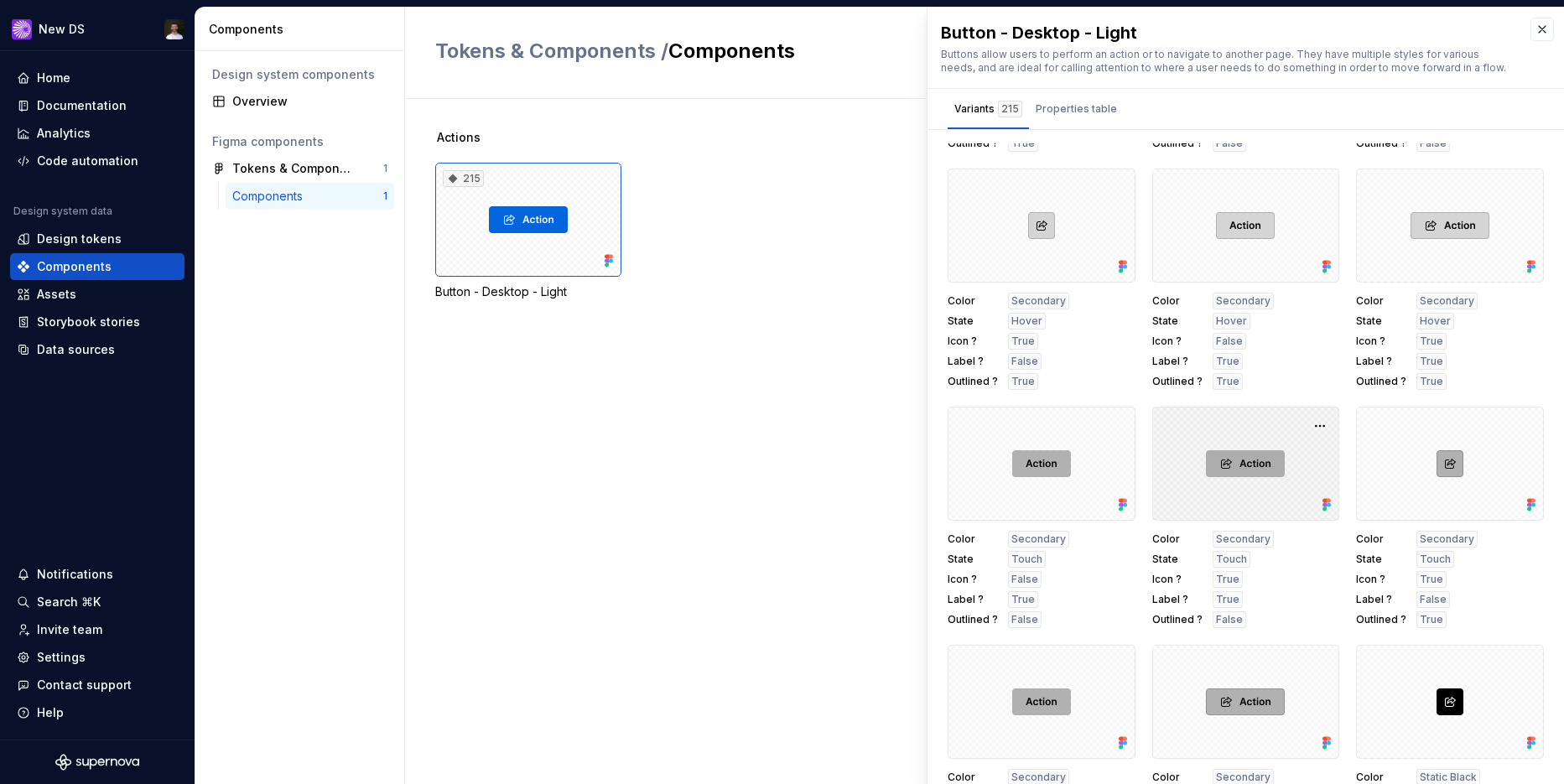
scroll to position [7855, 0]
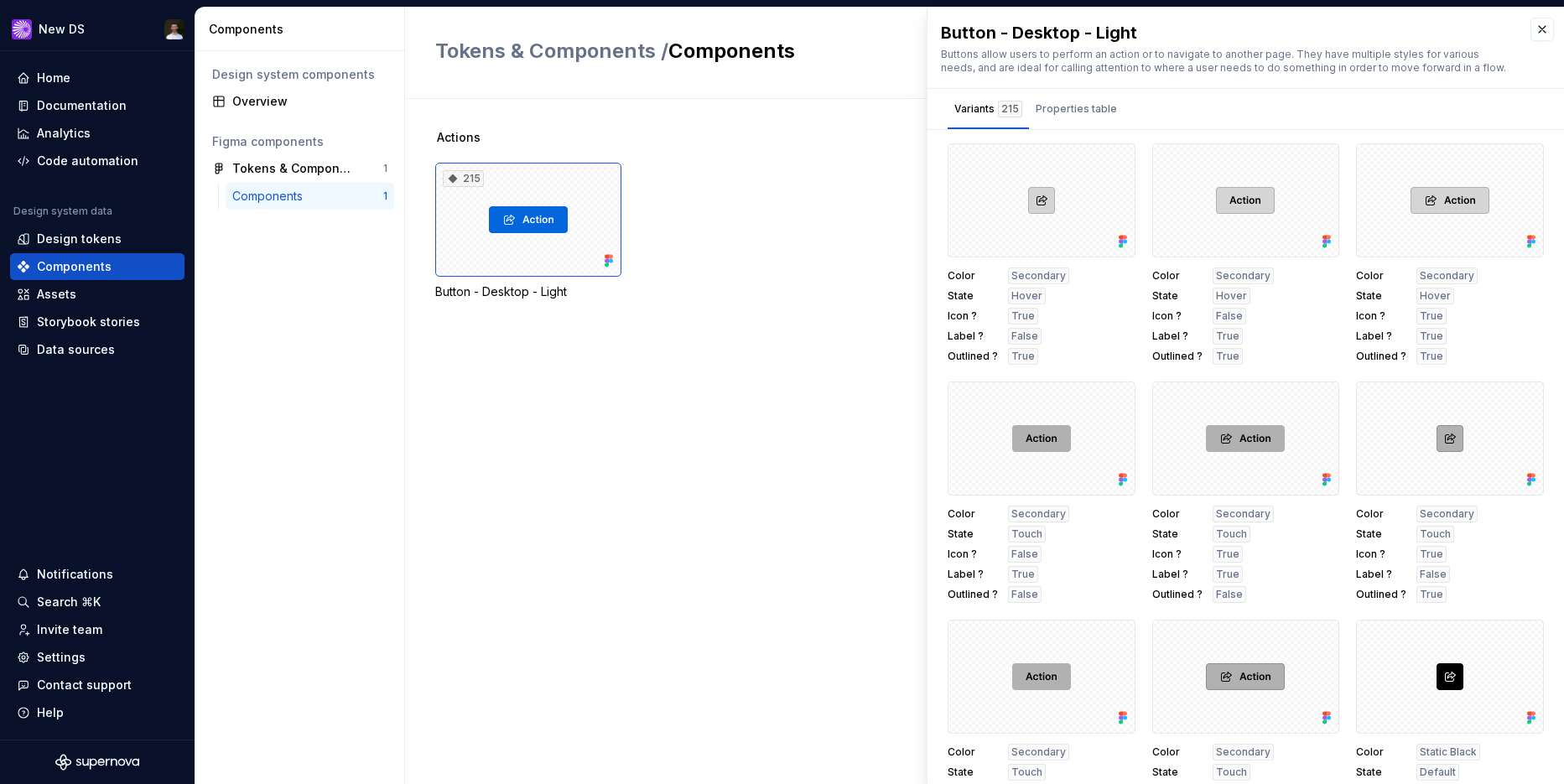
click at [763, 474] on div "Actions 215 Button - Desktop - Light" at bounding box center [999, 441] width 1128 height 685
click at [673, 416] on div "Actions 215 Button - Desktop - Light" at bounding box center [999, 441] width 1128 height 685
click at [1530, 31] on button "button" at bounding box center [1542, 30] width 23 height 23
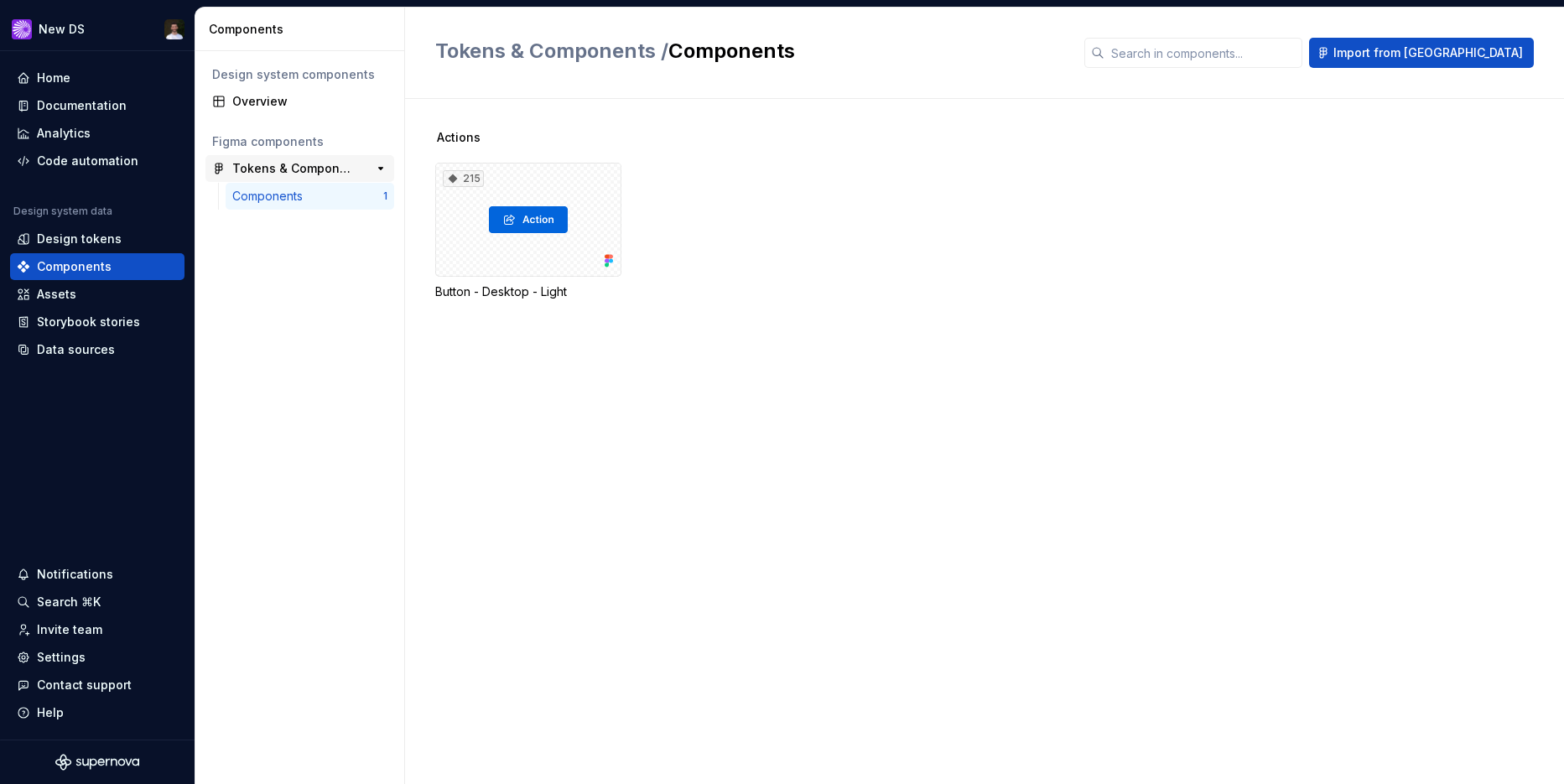
click at [333, 169] on div "Tokens & Components" at bounding box center [294, 168] width 125 height 17
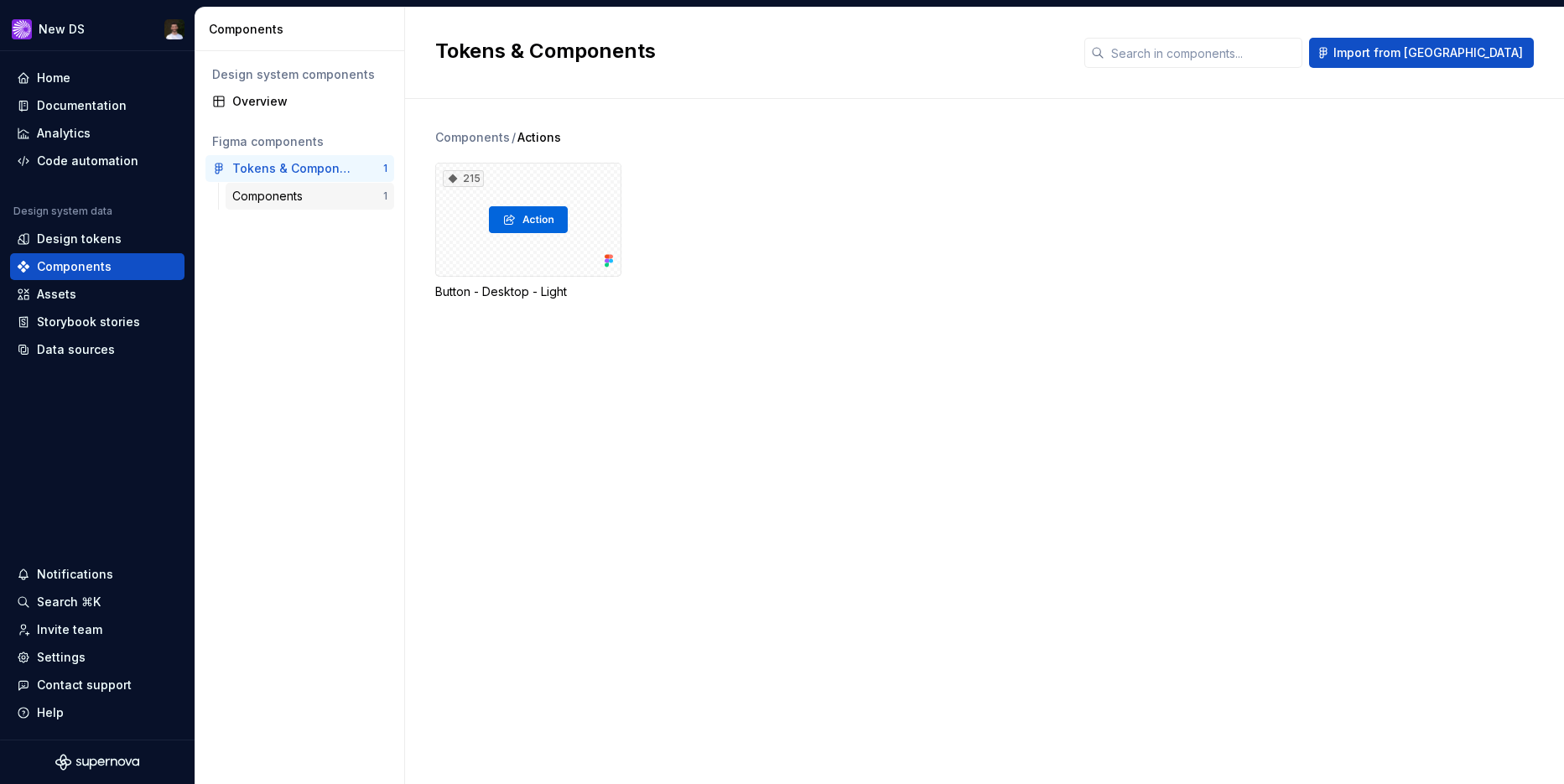
click at [313, 194] on div "Components" at bounding box center [307, 196] width 151 height 17
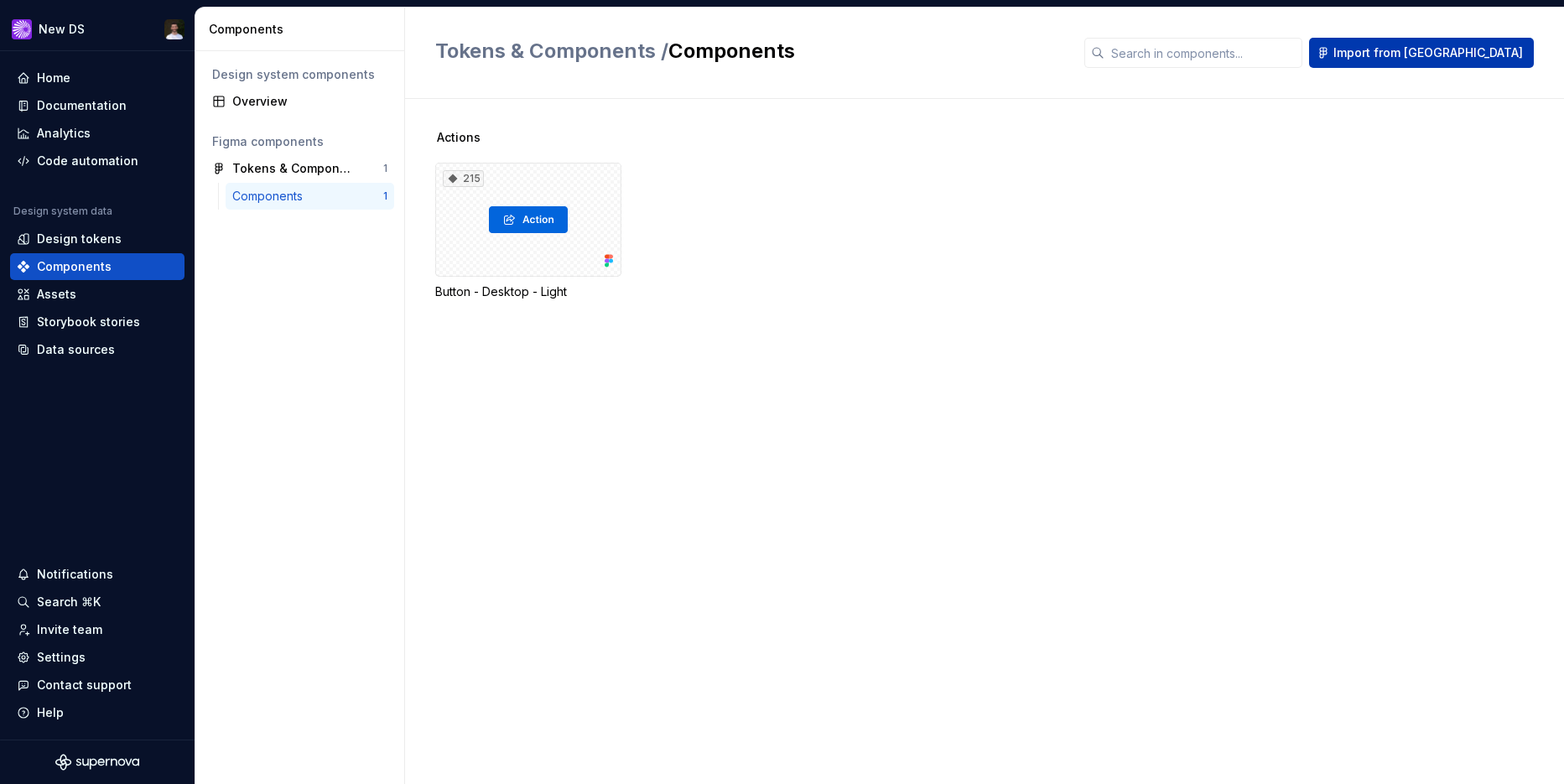
click at [1438, 49] on span "Import from [GEOGRAPHIC_DATA]" at bounding box center [1427, 53] width 189 height 17
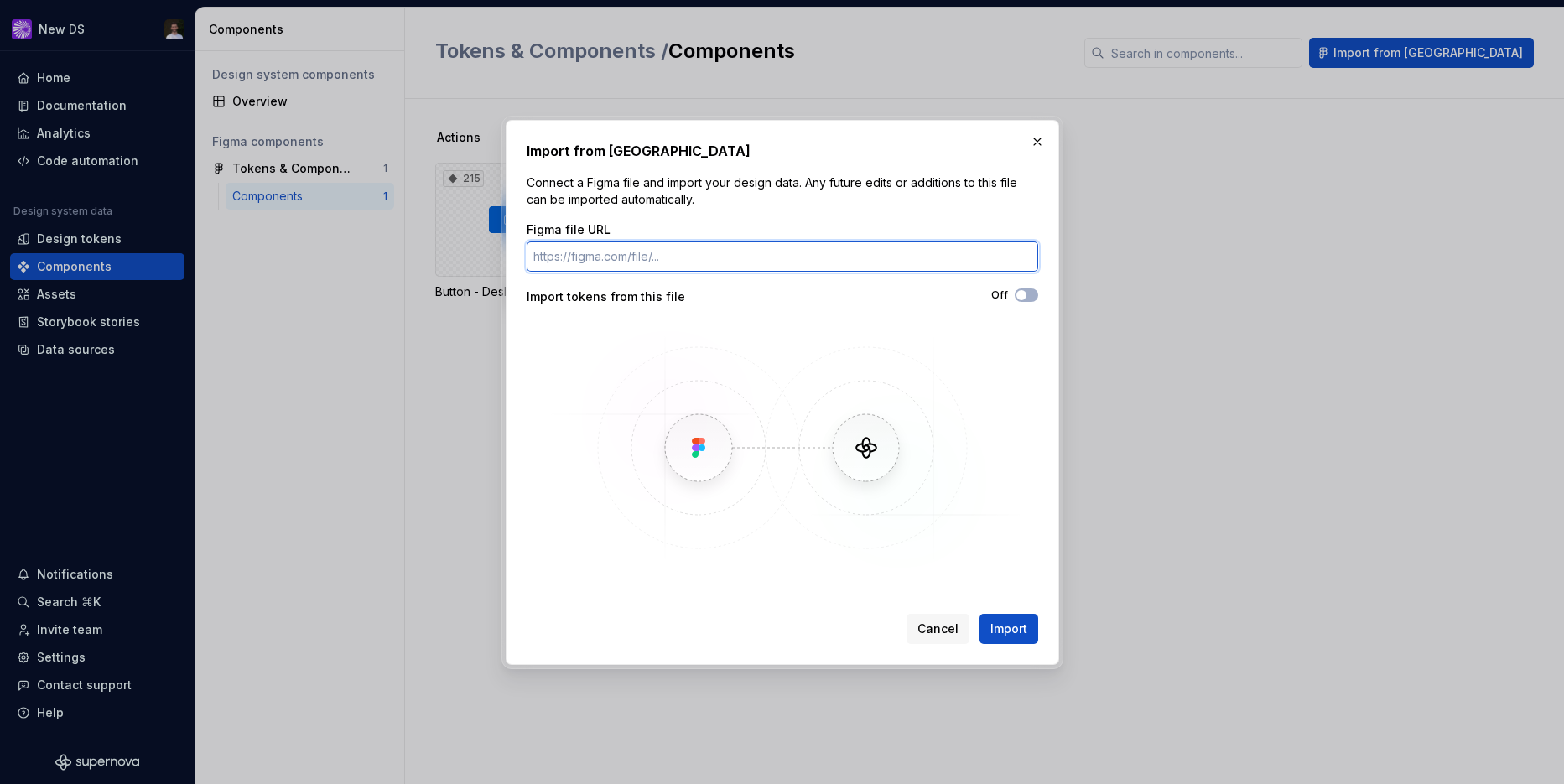
paste input "[URL][DOMAIN_NAME]"
type input "[URL][DOMAIN_NAME]"
click at [1046, 145] on button "button" at bounding box center [1037, 142] width 23 height 23
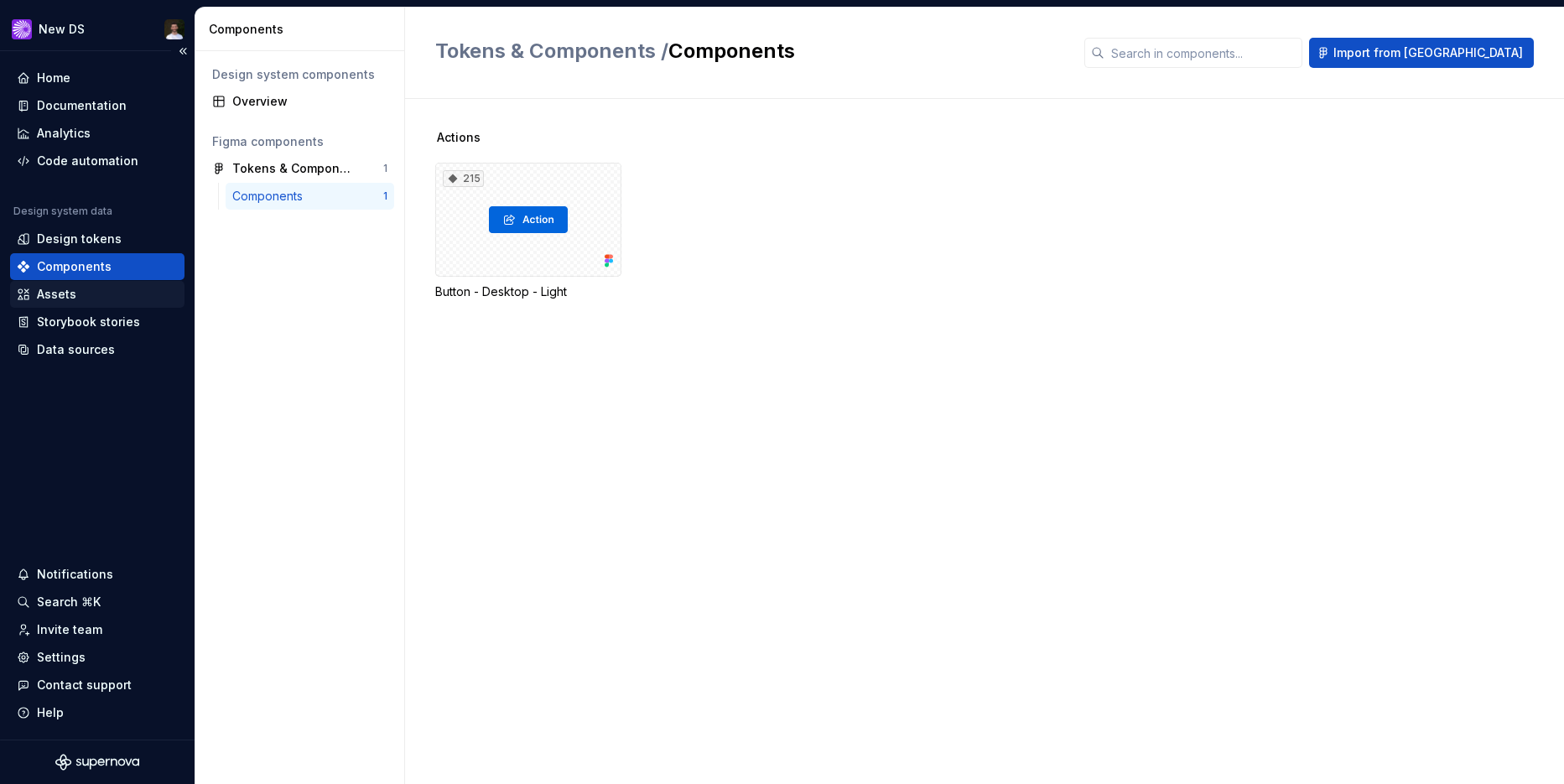
click at [95, 293] on div "Assets" at bounding box center [98, 294] width 161 height 17
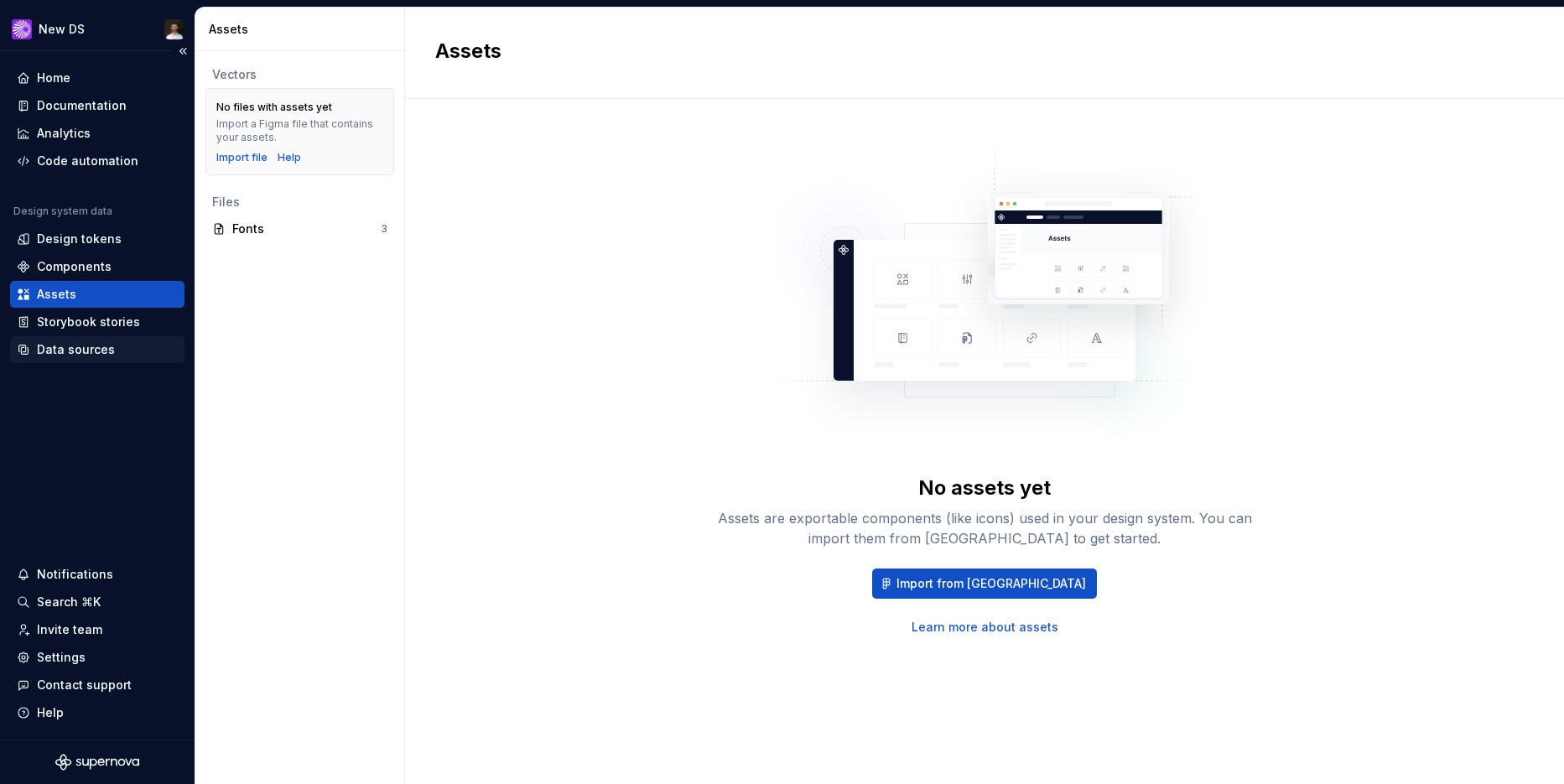
click at [79, 346] on div "Data sources" at bounding box center [75, 349] width 78 height 17
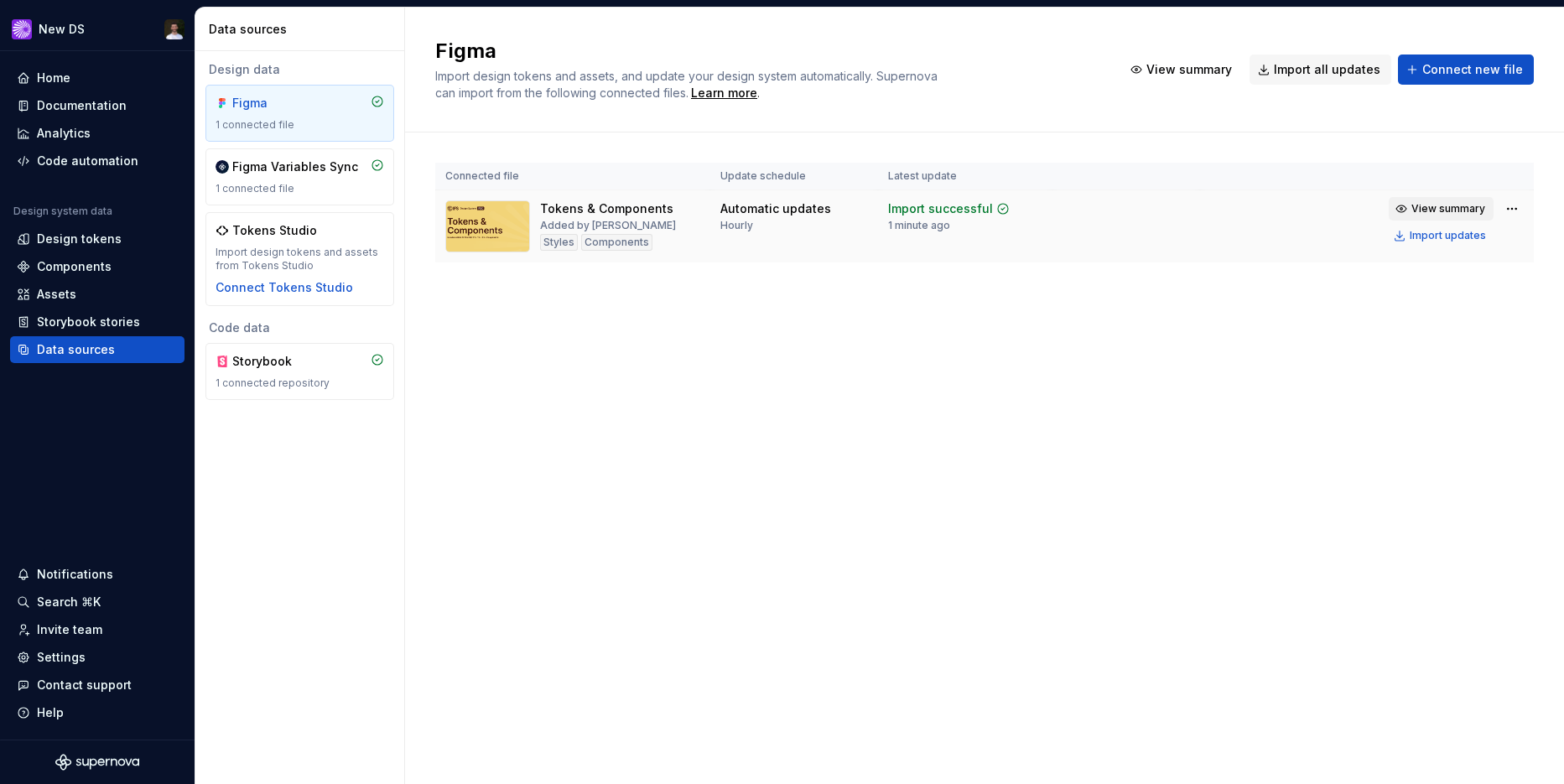
click at [1487, 213] on button "View summary" at bounding box center [1440, 209] width 105 height 23
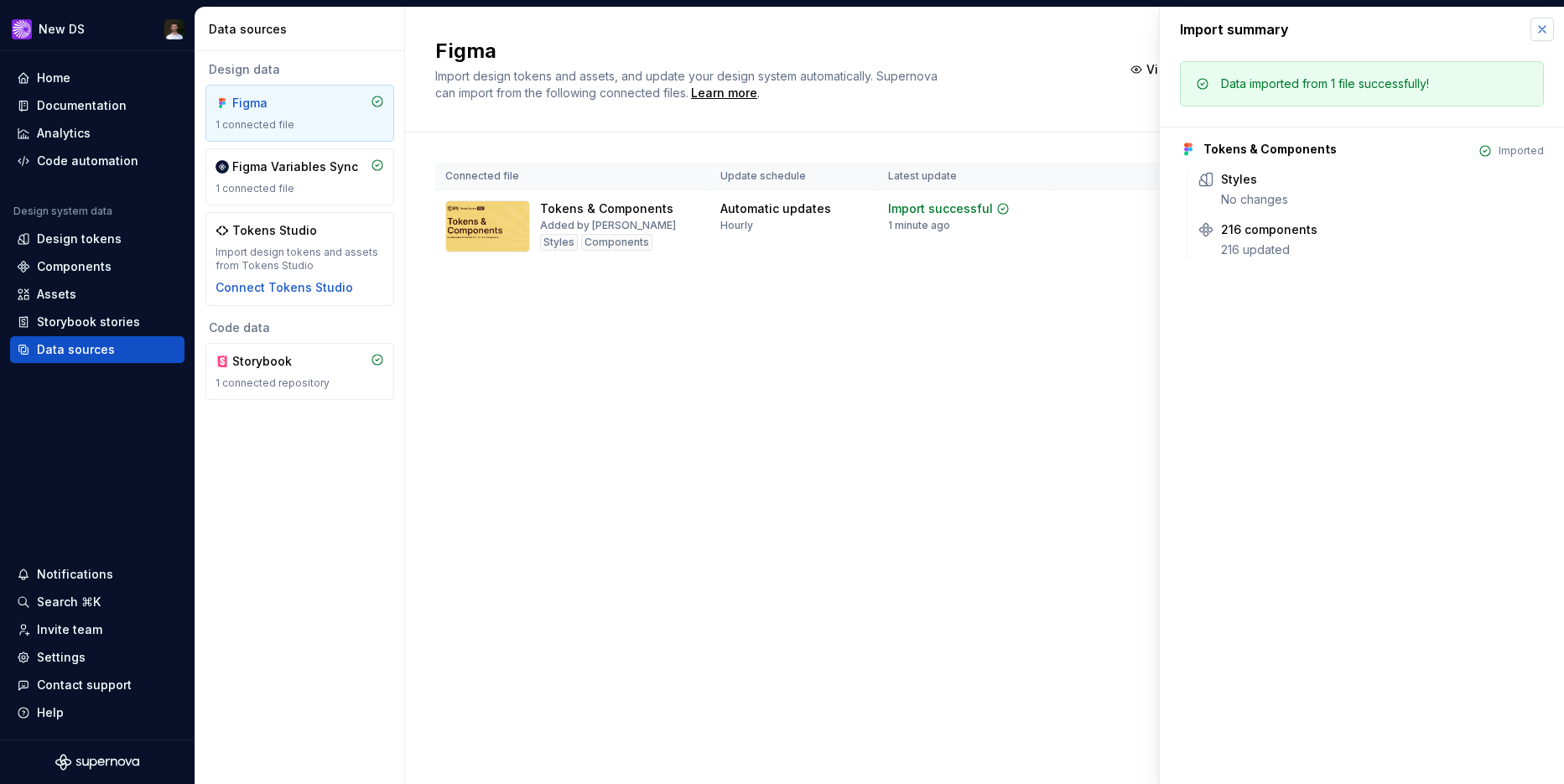
click at [1544, 32] on button "button" at bounding box center [1542, 30] width 23 height 23
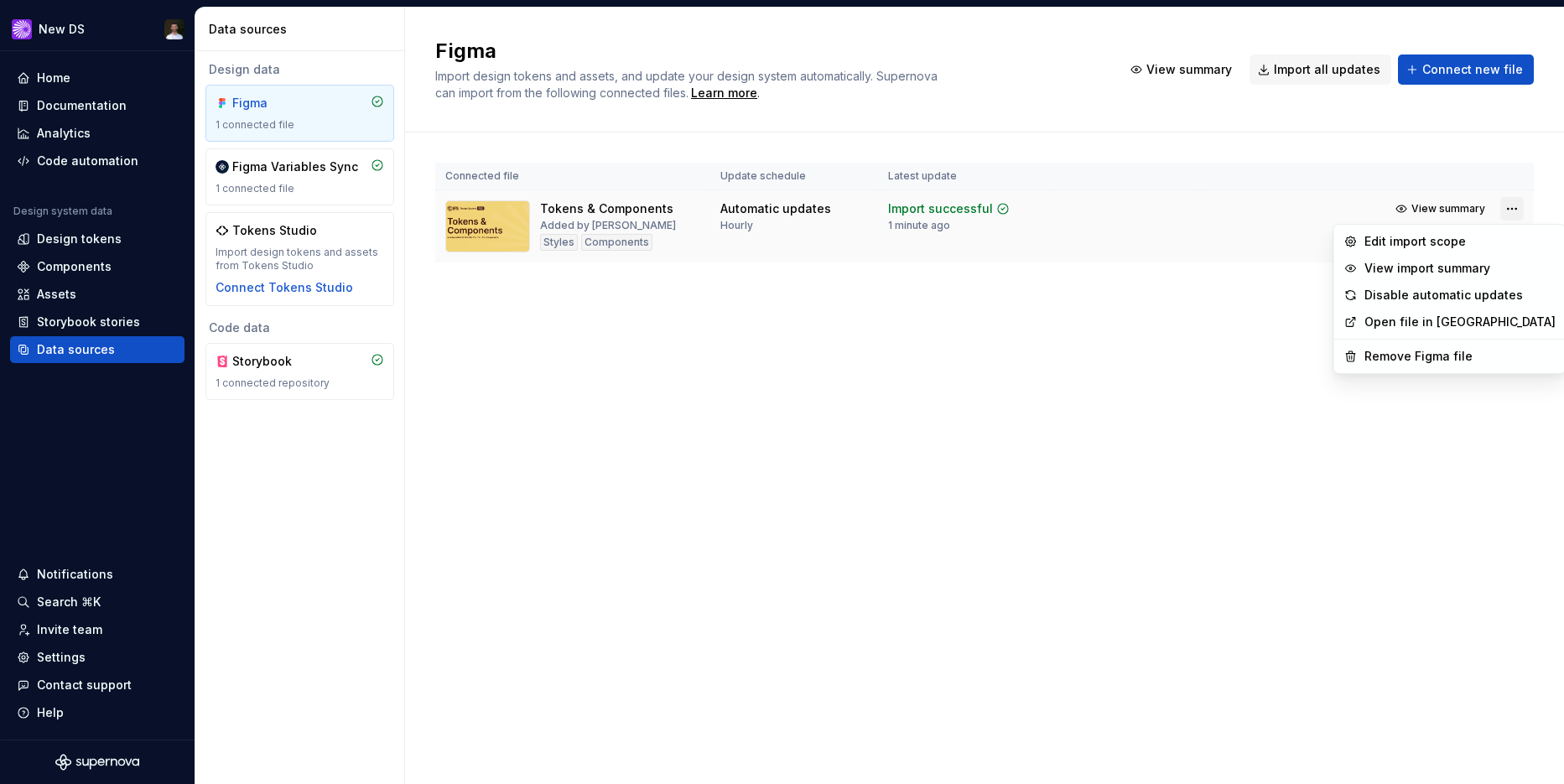
click at [1501, 213] on html "New DS Home Documentation Analytics Code automation Design system data Design t…" at bounding box center [782, 392] width 1564 height 784
click at [1468, 240] on div "Edit import scope" at bounding box center [1459, 241] width 191 height 17
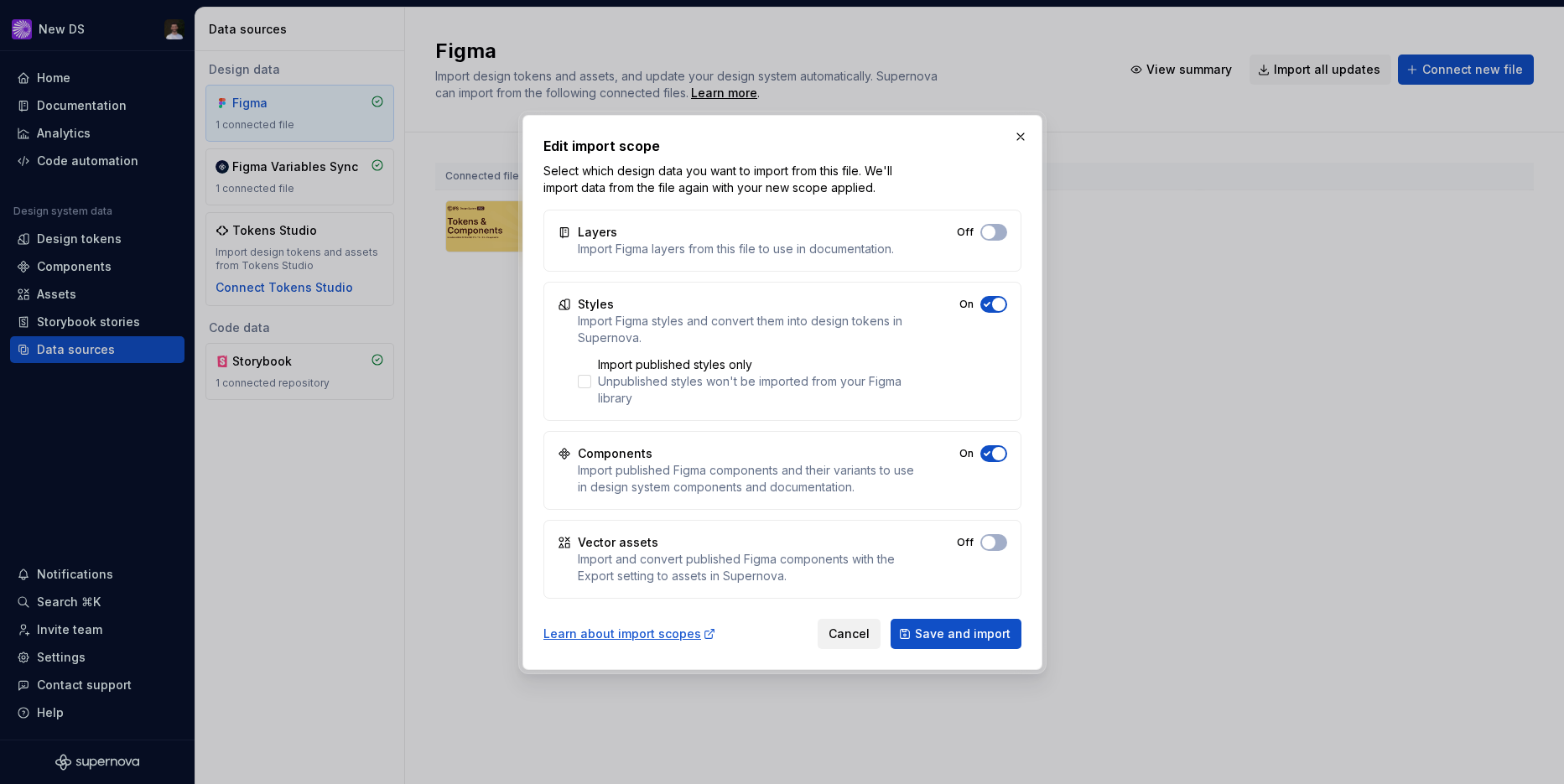
click at [856, 639] on span "Cancel" at bounding box center [849, 633] width 41 height 17
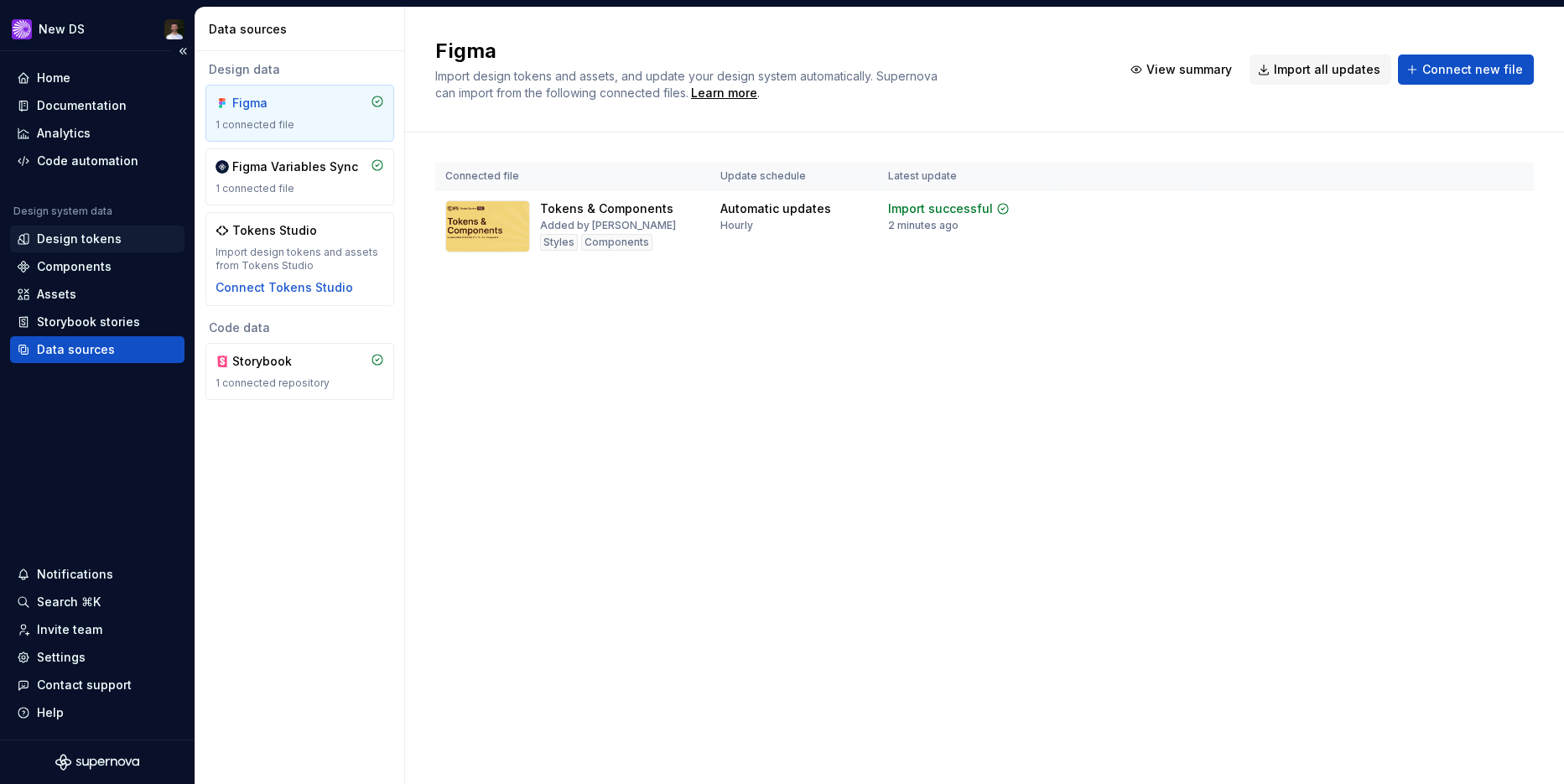
click at [81, 228] on div "Design tokens" at bounding box center [97, 239] width 175 height 27
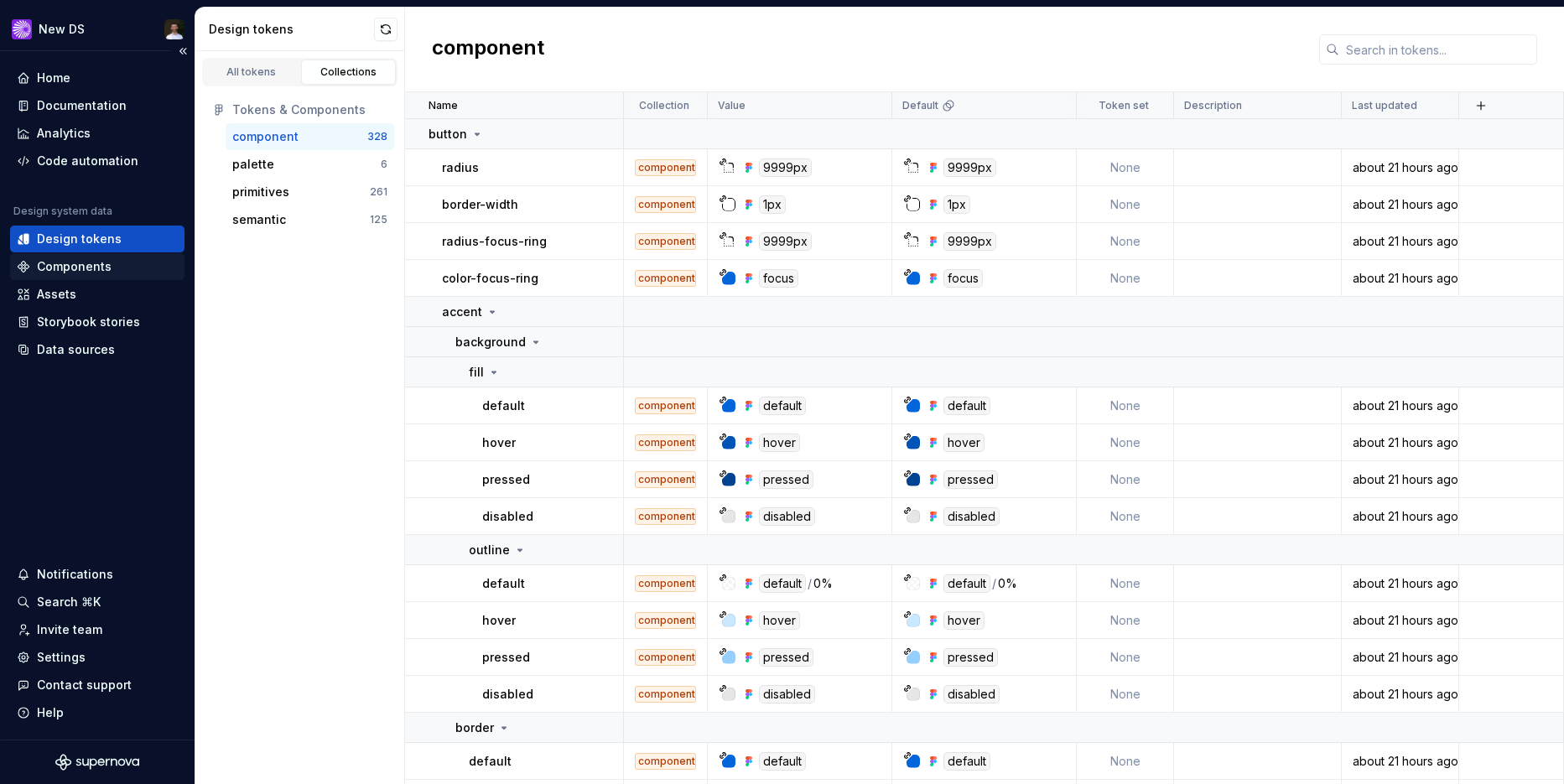
click at [66, 268] on div "Components" at bounding box center [73, 266] width 74 height 17
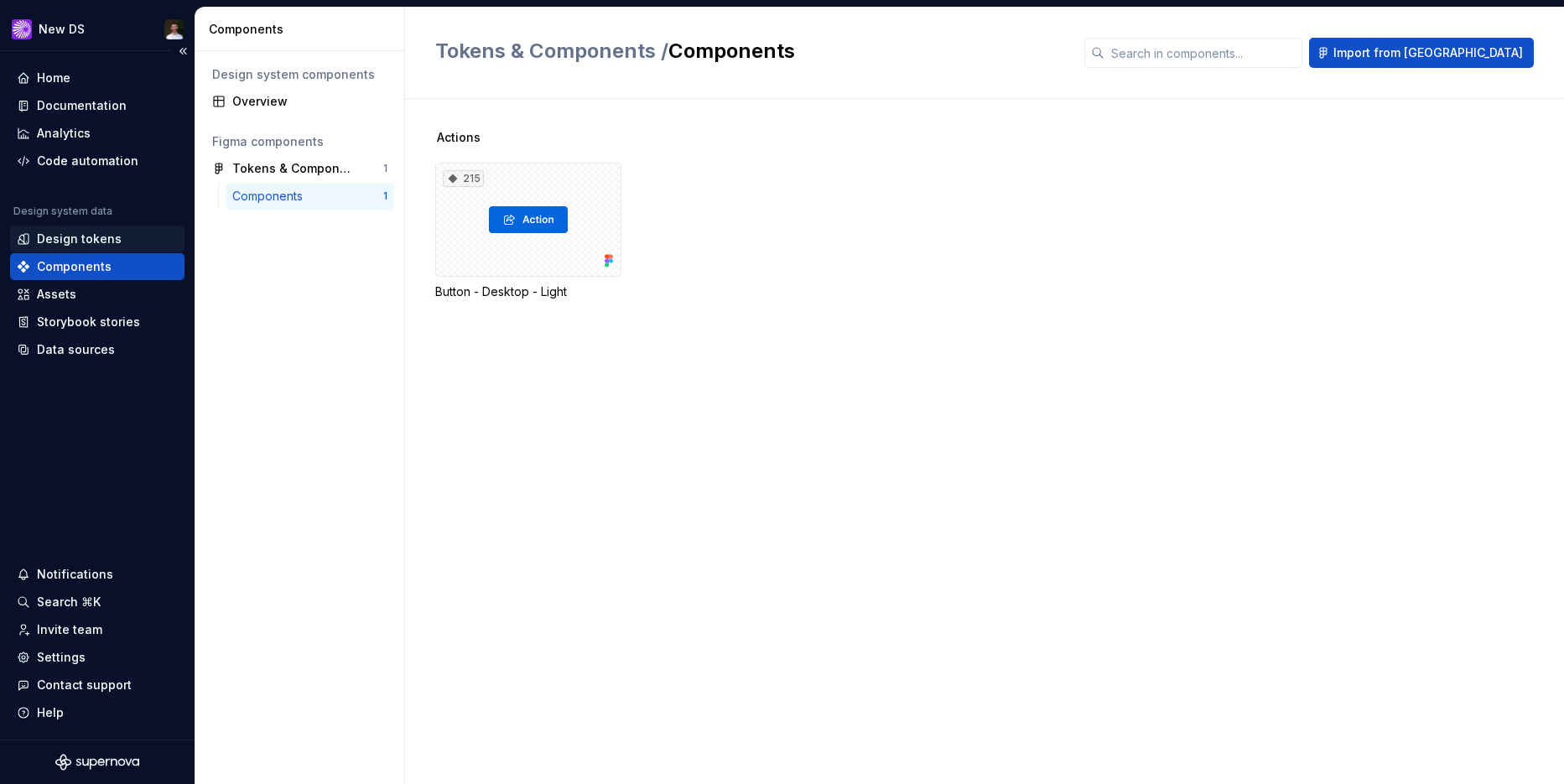
click at [74, 237] on div "Design tokens" at bounding box center [79, 238] width 84 height 17
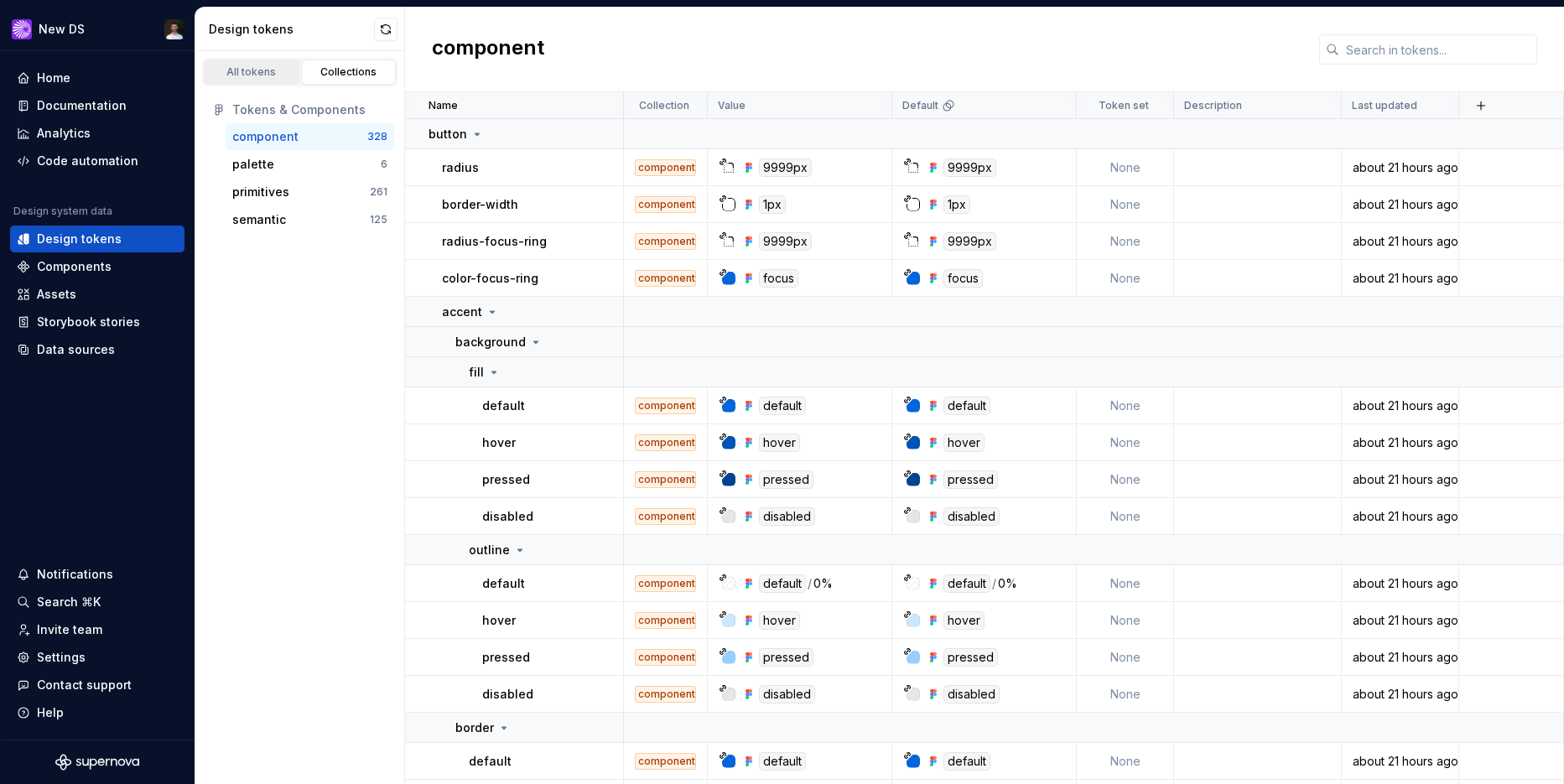
click at [244, 76] on div "All tokens" at bounding box center [252, 72] width 84 height 13
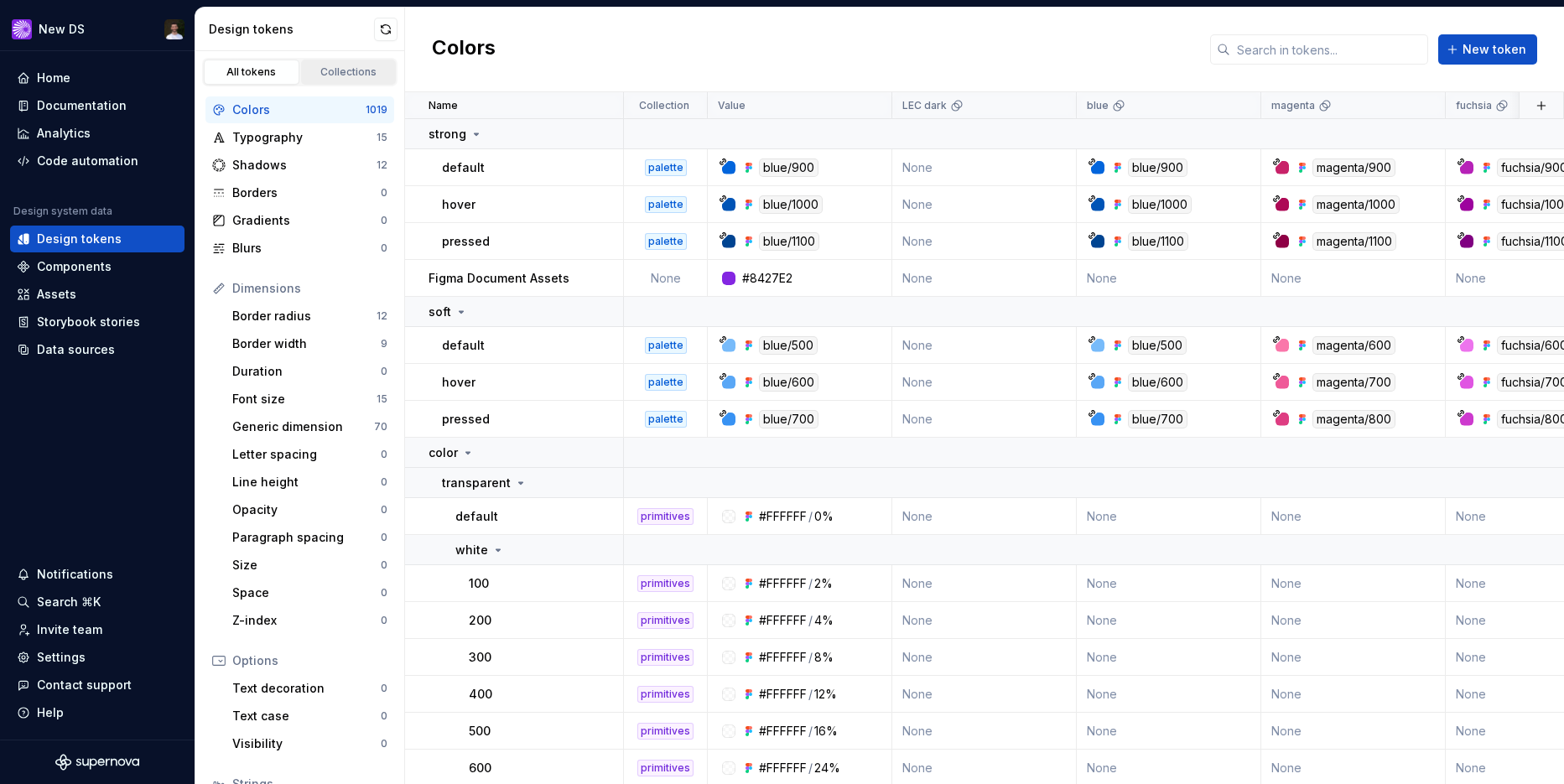
click at [350, 77] on div "Collections" at bounding box center [349, 72] width 84 height 13
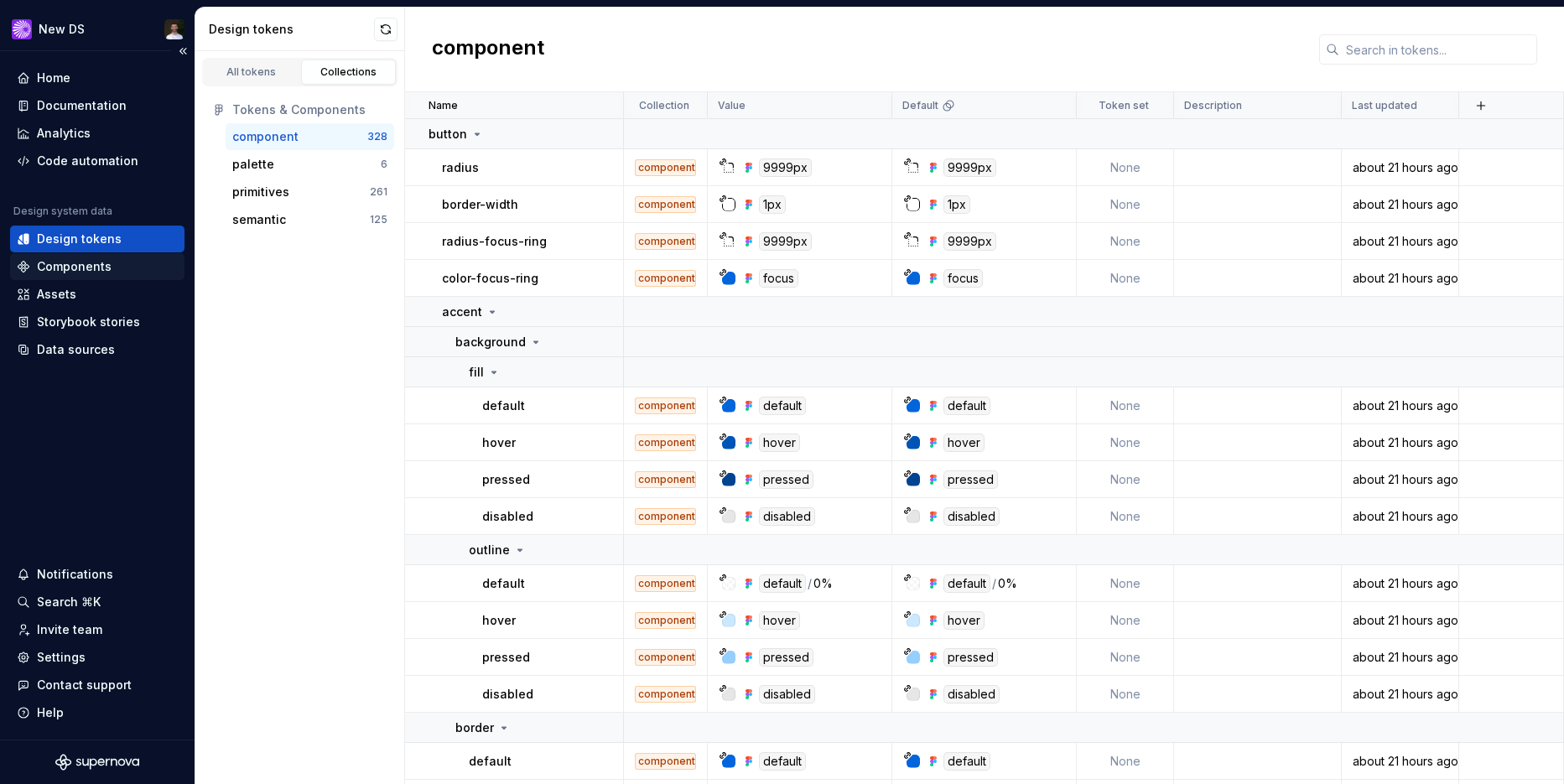
click at [67, 267] on div "Components" at bounding box center [73, 266] width 74 height 17
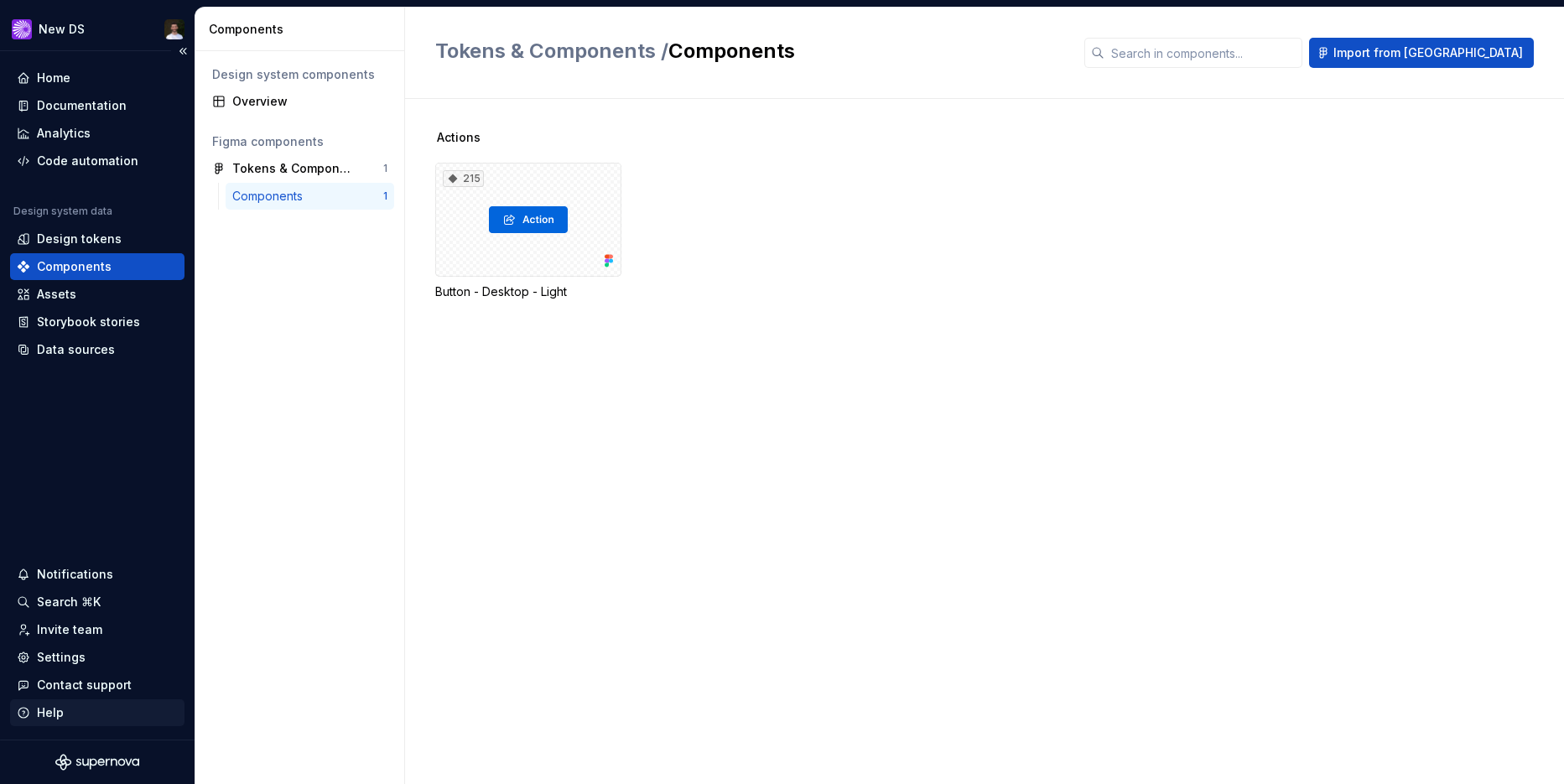
click at [94, 704] on div "Help" at bounding box center [98, 712] width 161 height 17
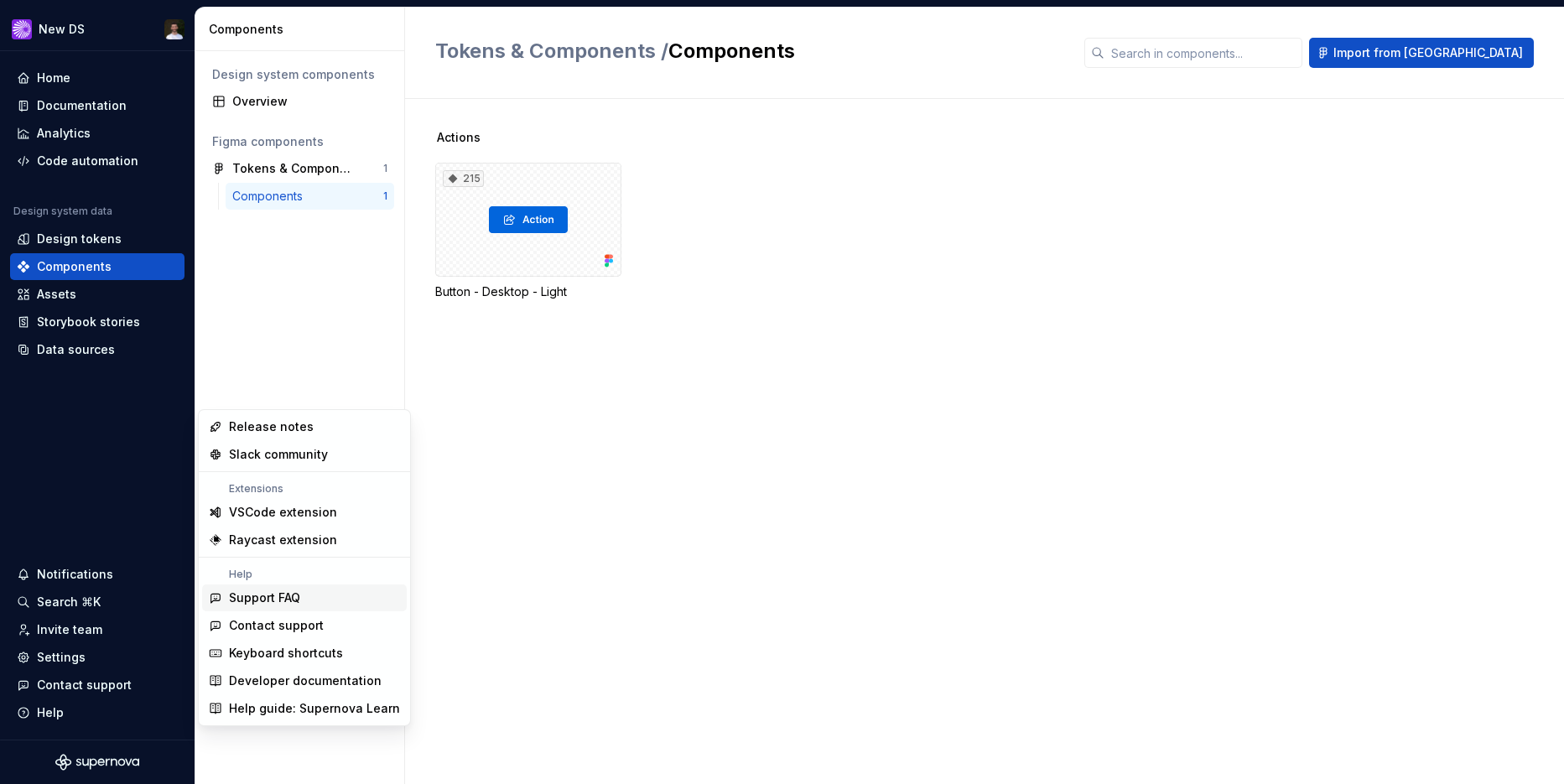
click at [300, 604] on div "Support FAQ" at bounding box center [314, 598] width 171 height 17
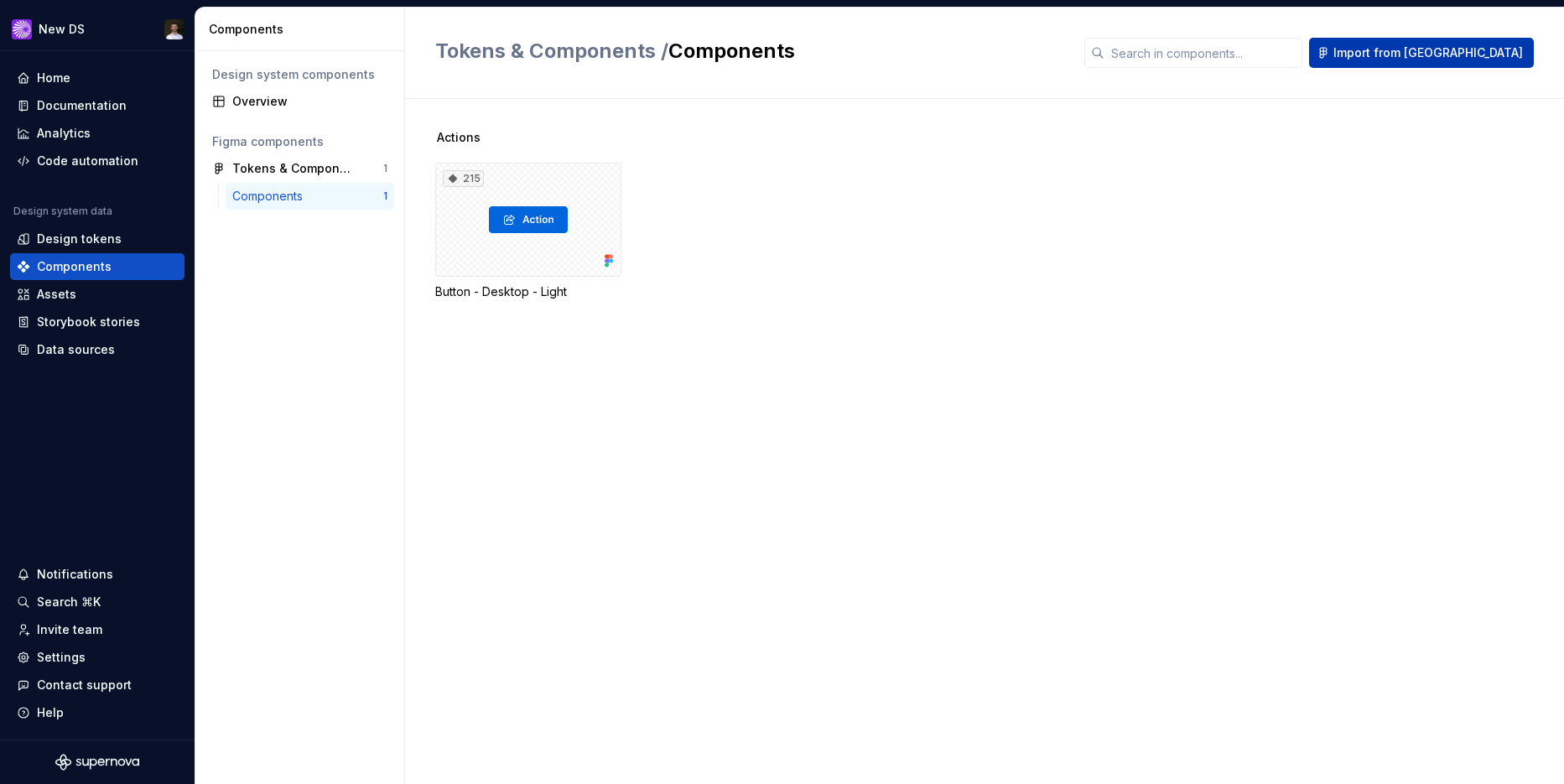
click at [1436, 66] on button "Import from [GEOGRAPHIC_DATA]" at bounding box center [1421, 53] width 225 height 30
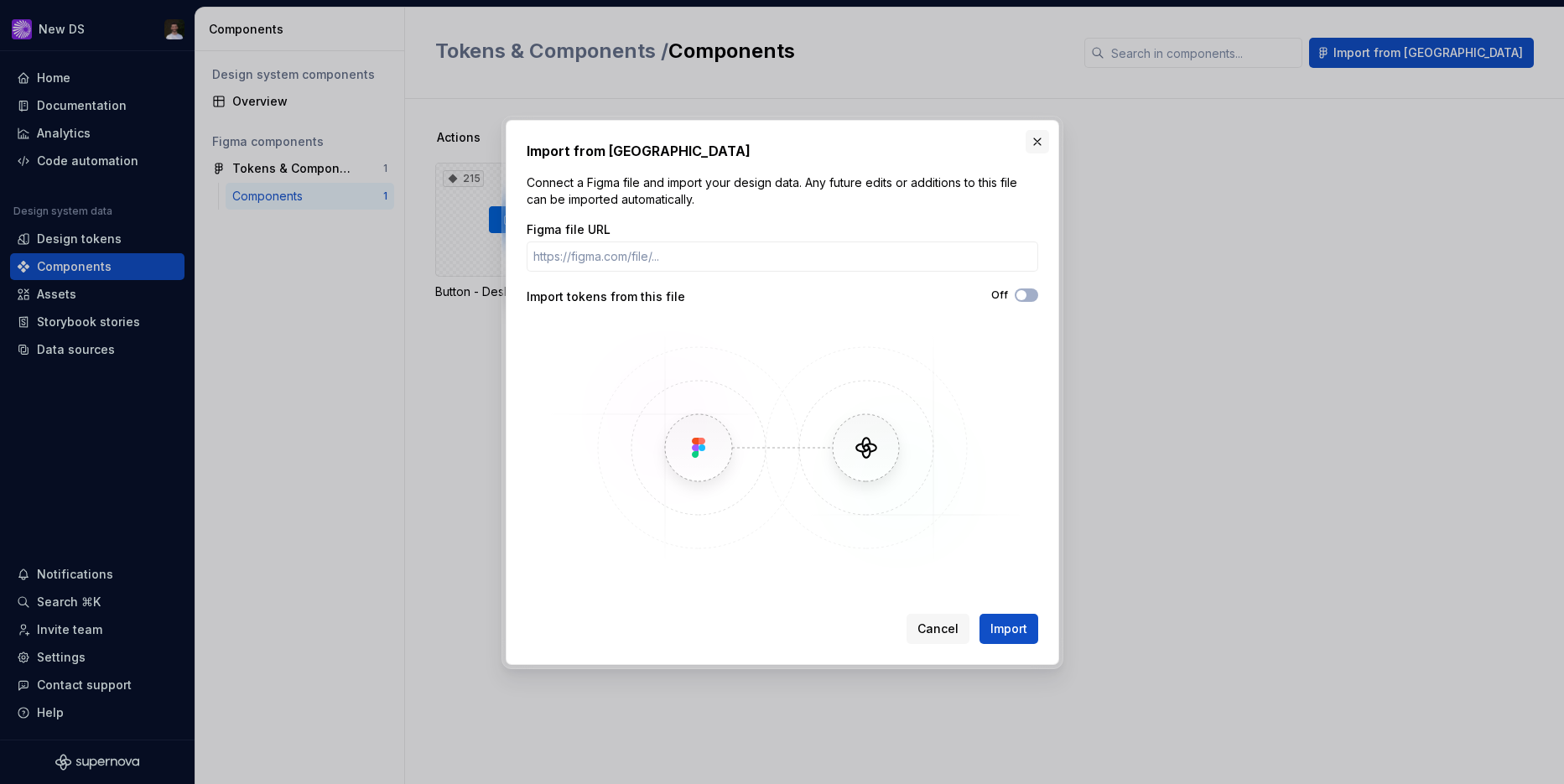
click at [1041, 142] on button "button" at bounding box center [1037, 142] width 23 height 23
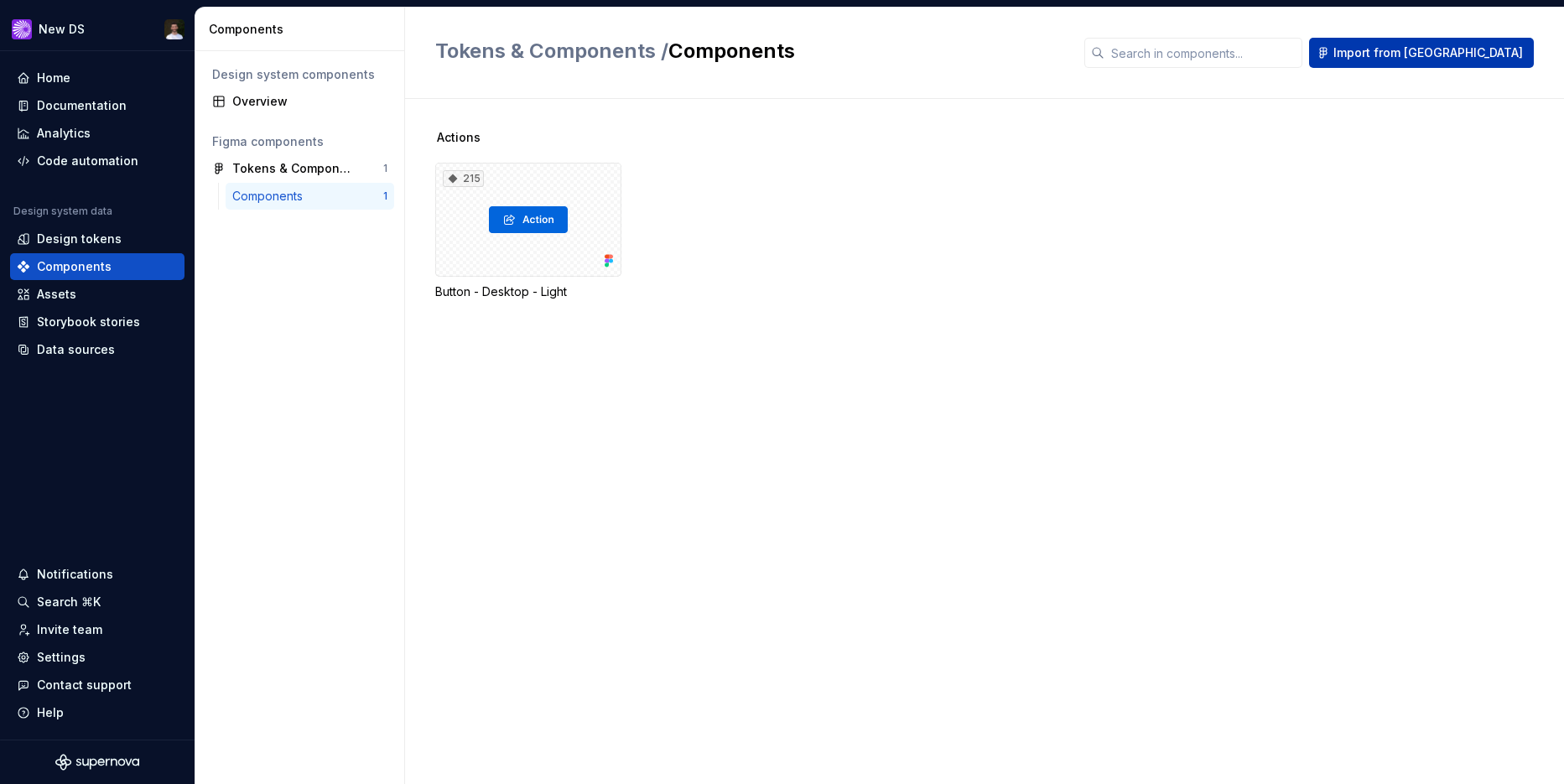
click at [1456, 55] on span "Import from [GEOGRAPHIC_DATA]" at bounding box center [1427, 53] width 189 height 17
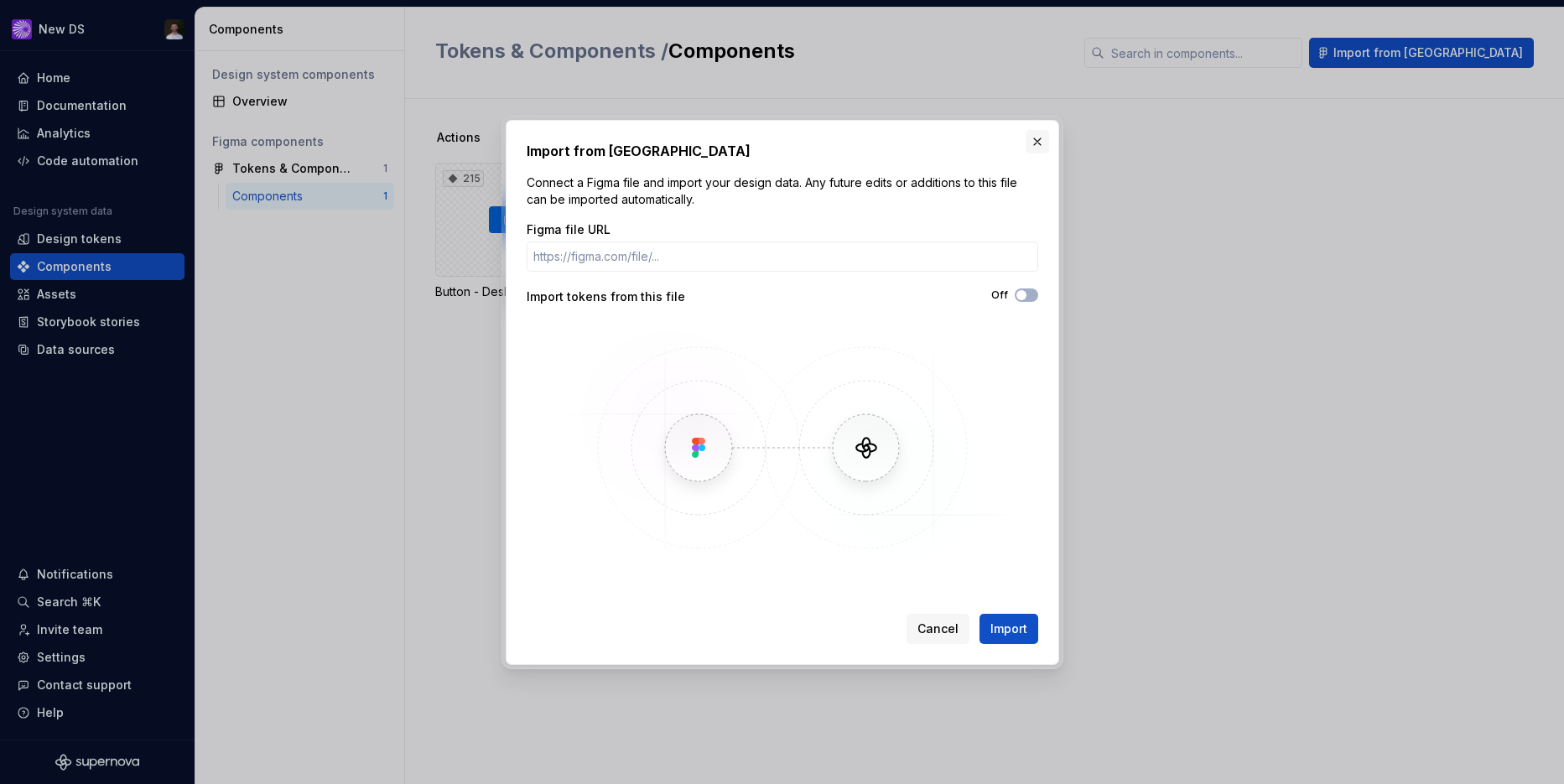
click at [1041, 138] on button "button" at bounding box center [1037, 142] width 23 height 23
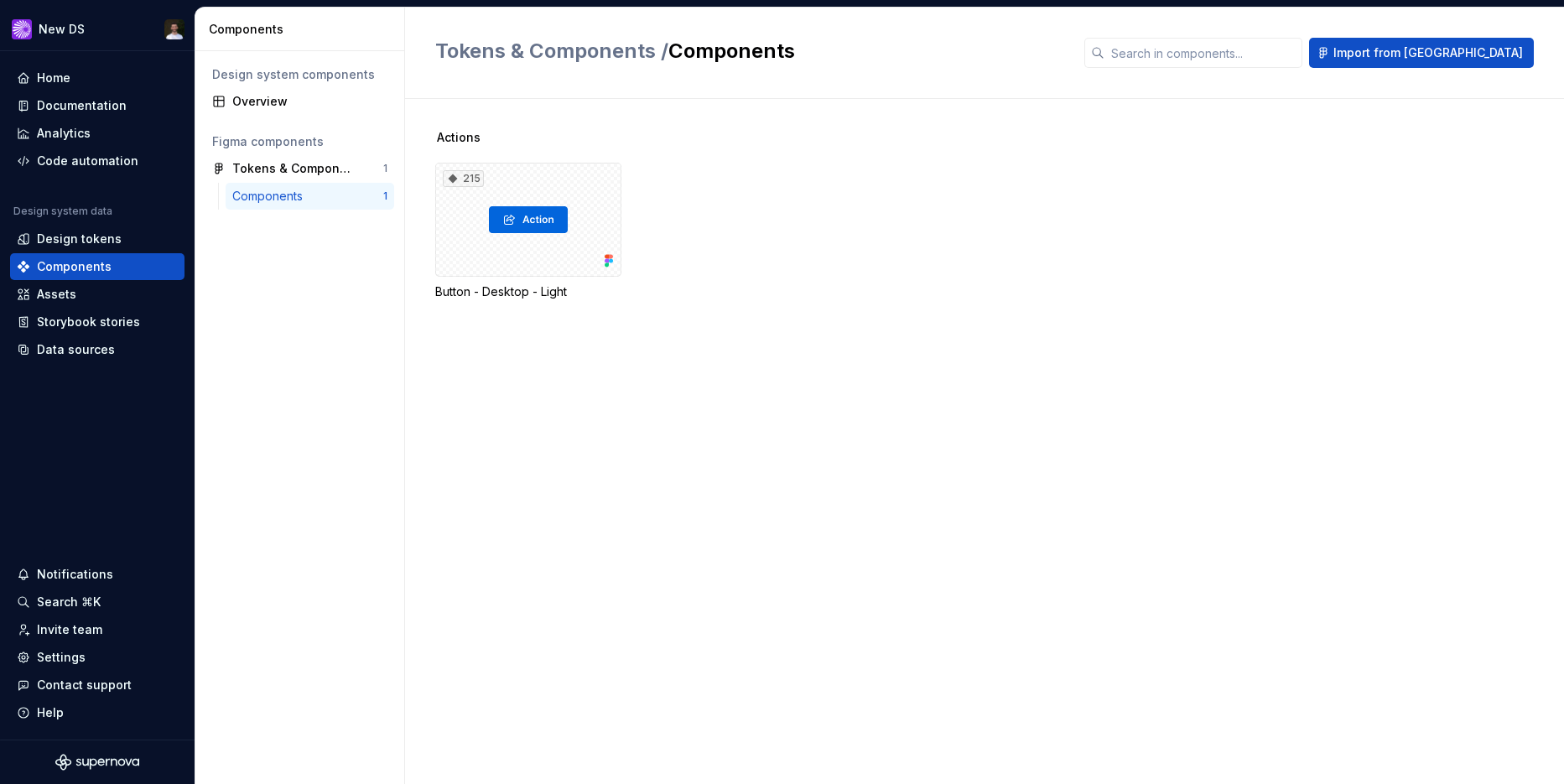
click at [963, 311] on div "Actions 215 Button - Desktop - Light" at bounding box center [999, 235] width 1128 height 211
click at [299, 106] on div "Overview" at bounding box center [309, 101] width 155 height 17
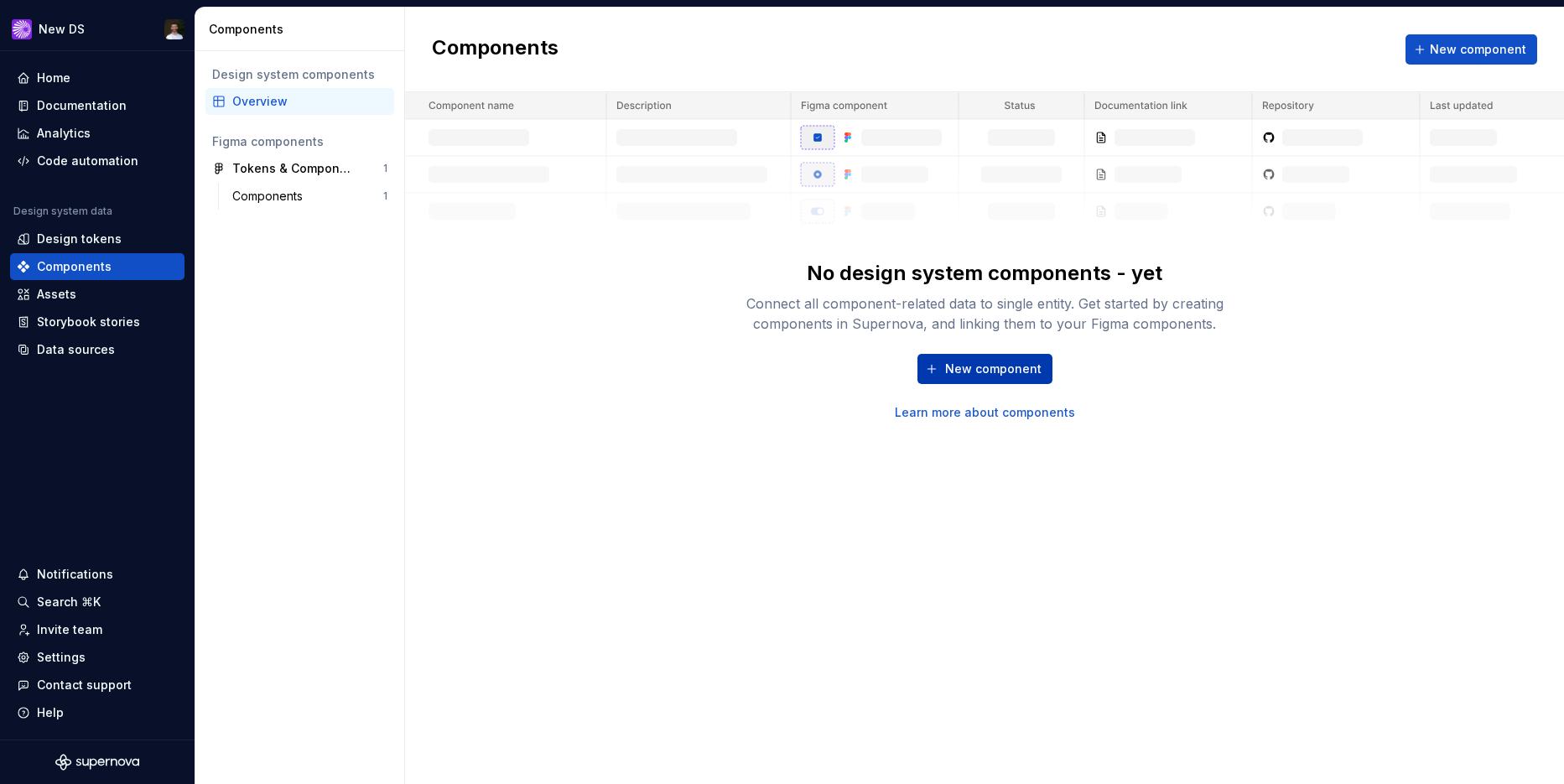
click at [975, 370] on span "New component" at bounding box center [993, 368] width 97 height 17
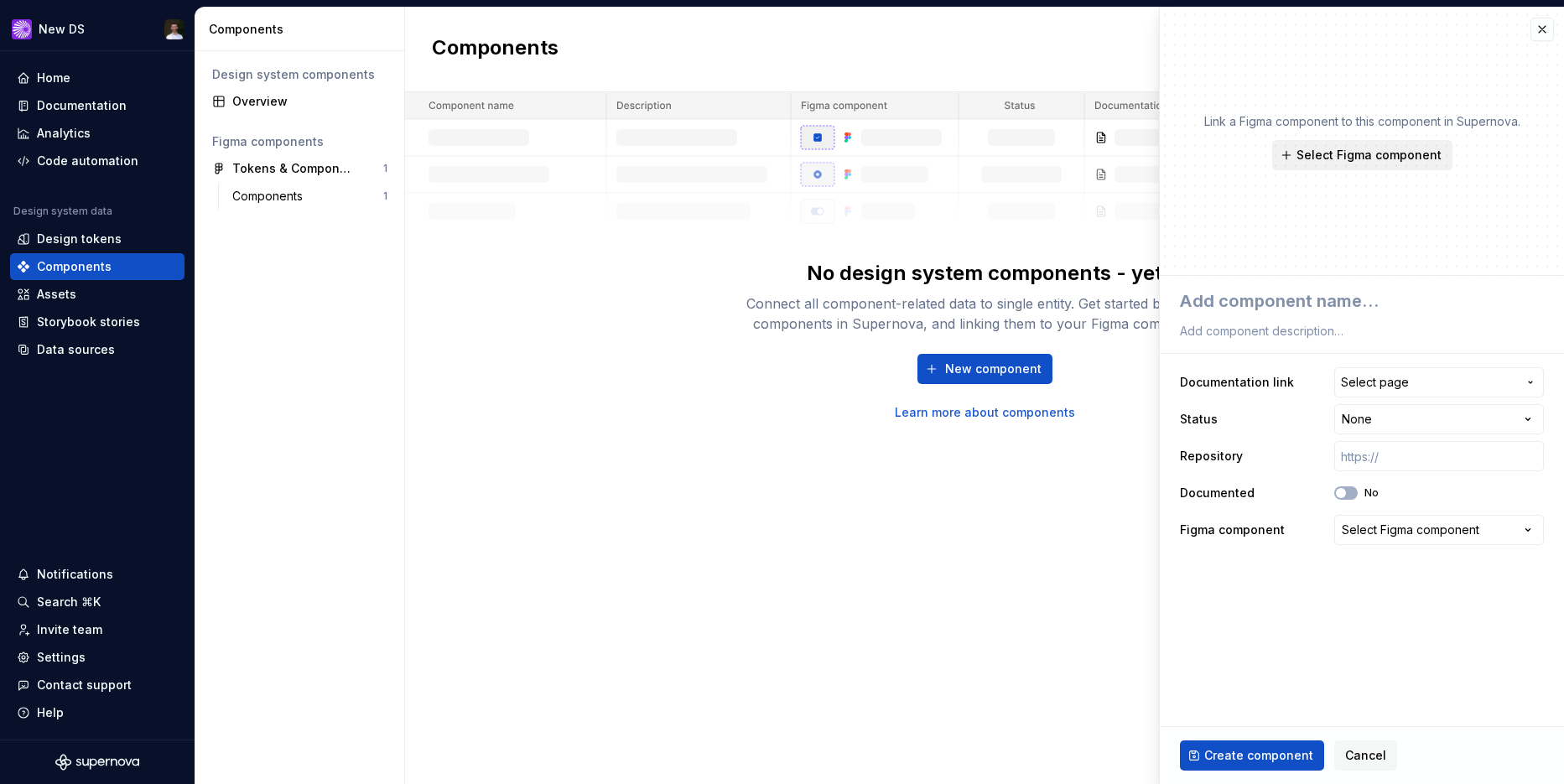
click at [1364, 160] on span "Select Figma component" at bounding box center [1369, 155] width 145 height 17
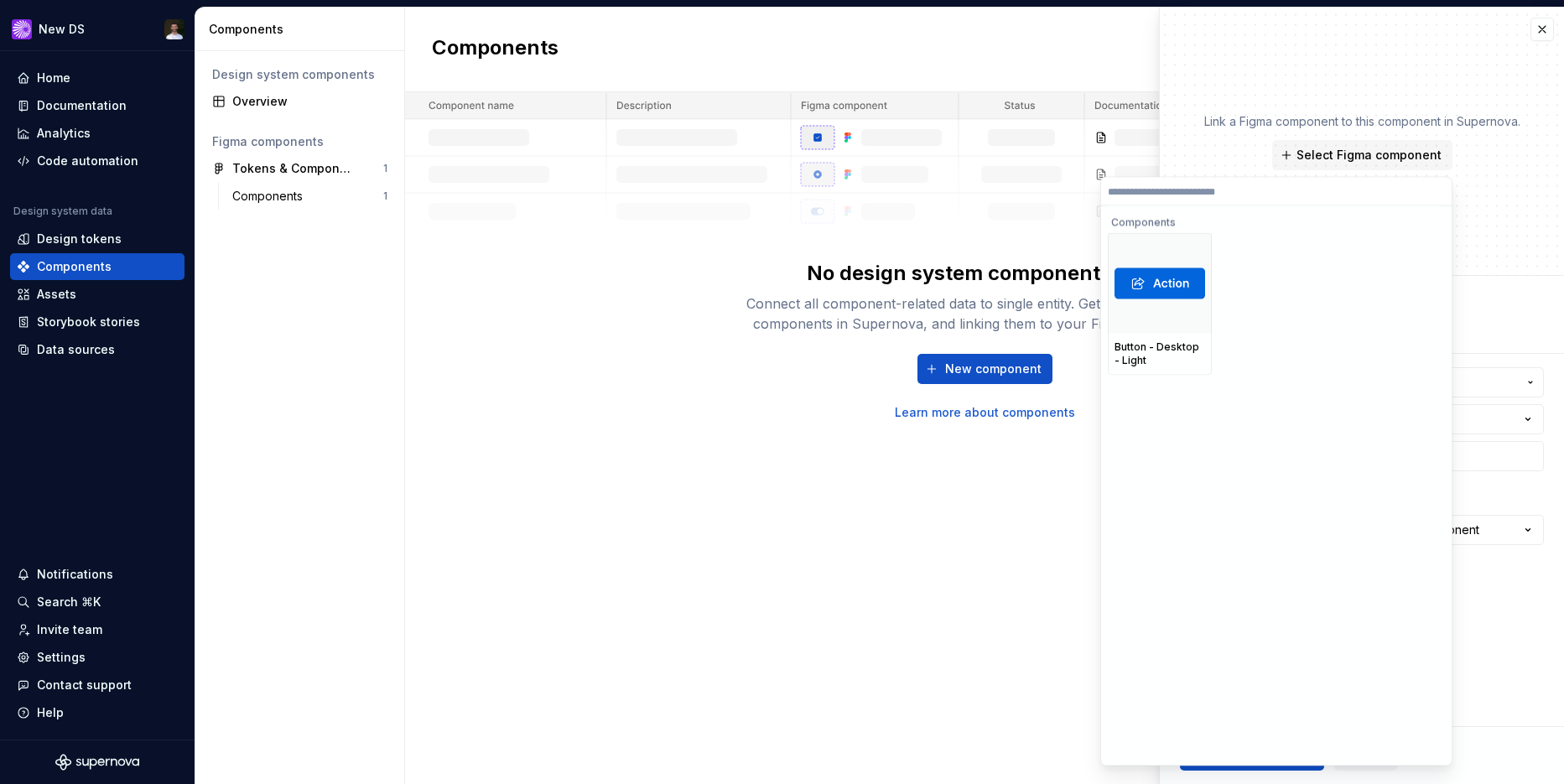
type textarea "*"
click at [1045, 478] on div "Components New component No design system components - yet Connect all componen…" at bounding box center [984, 395] width 1159 height 776
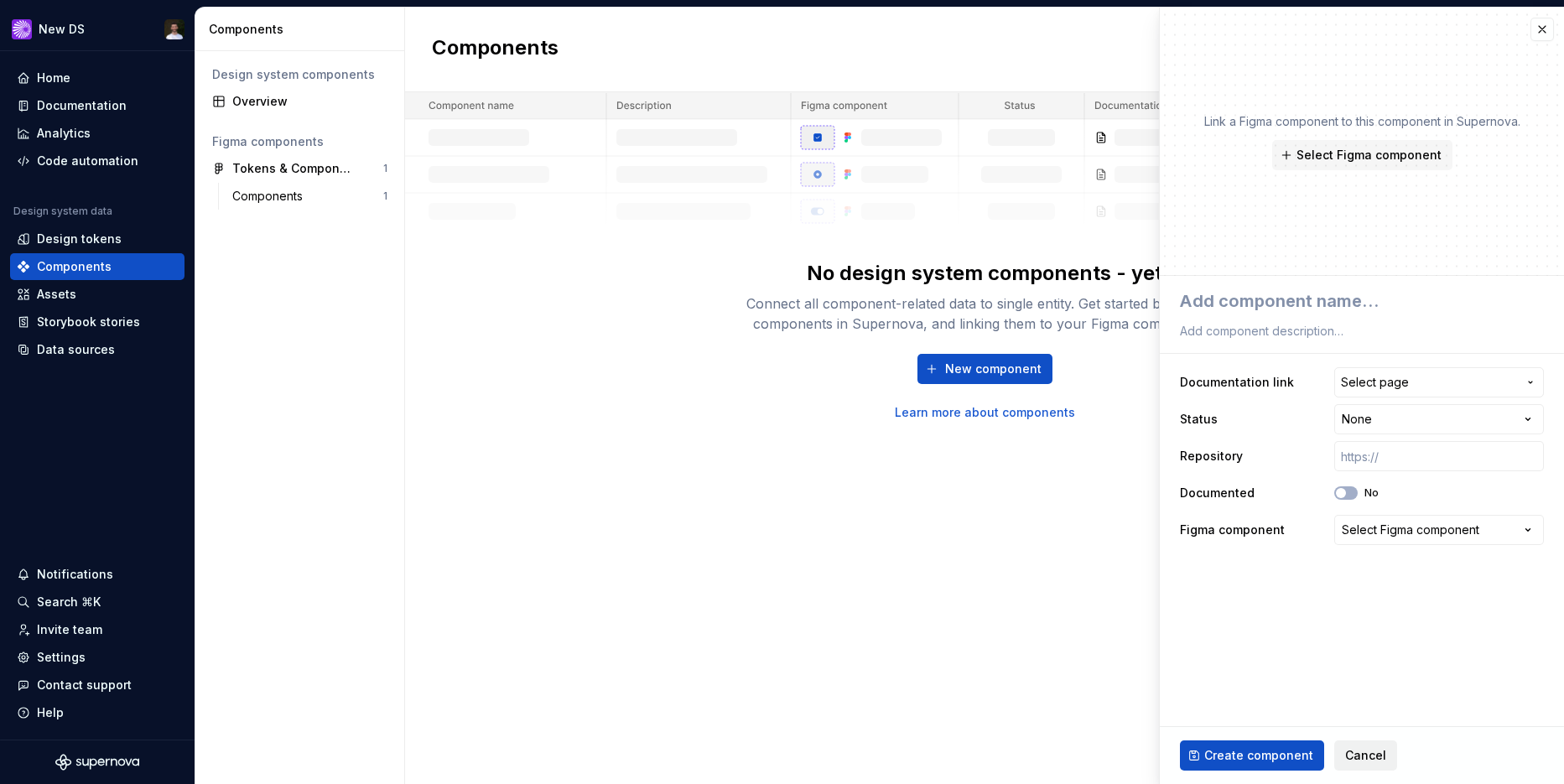
click at [1355, 762] on span "Cancel" at bounding box center [1365, 754] width 41 height 17
